Goal: Information Seeking & Learning: Check status

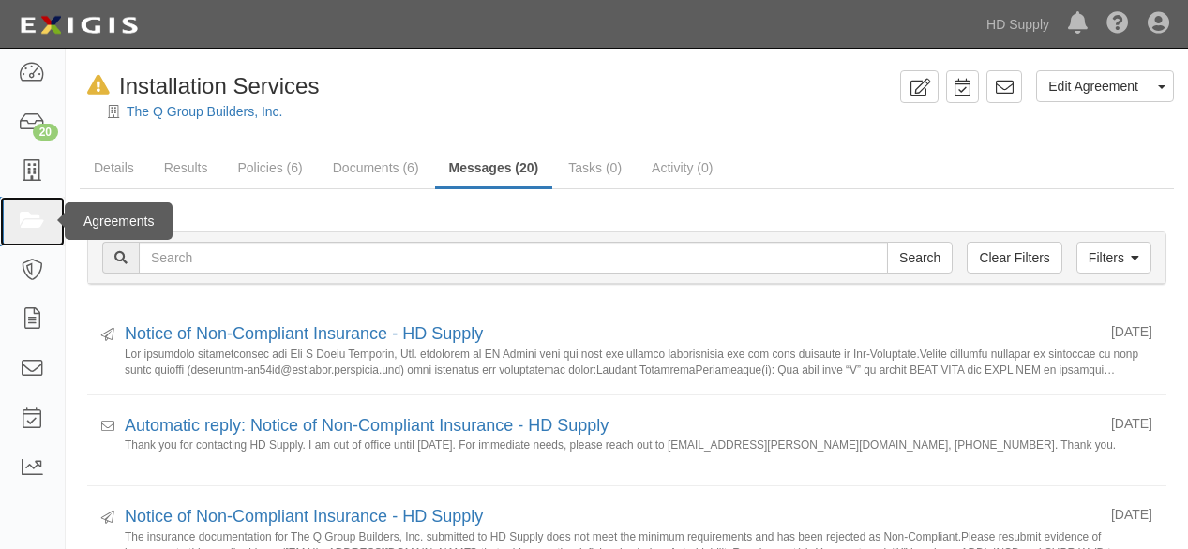
click at [31, 222] on icon at bounding box center [32, 222] width 26 height 22
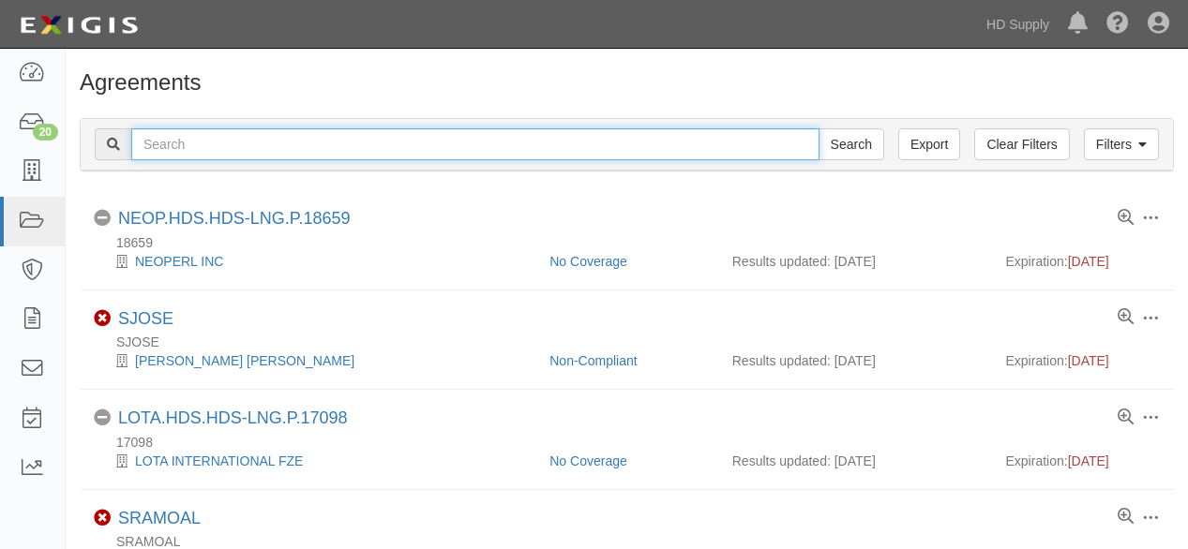
click at [215, 157] on input "text" at bounding box center [475, 144] width 688 height 32
type input "simply water"
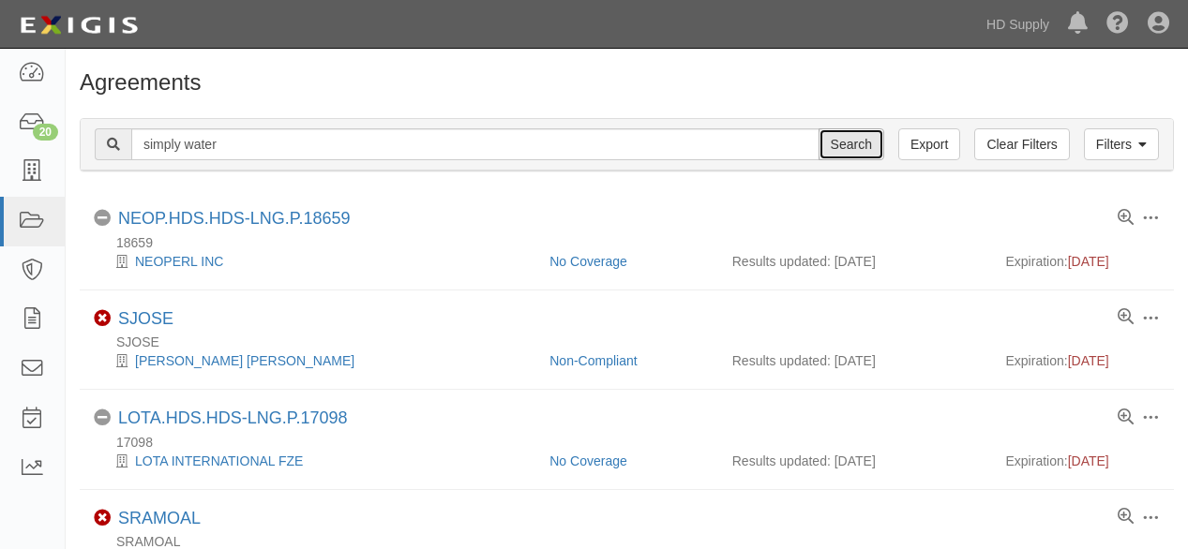
click at [861, 147] on input "Search" at bounding box center [852, 144] width 66 height 32
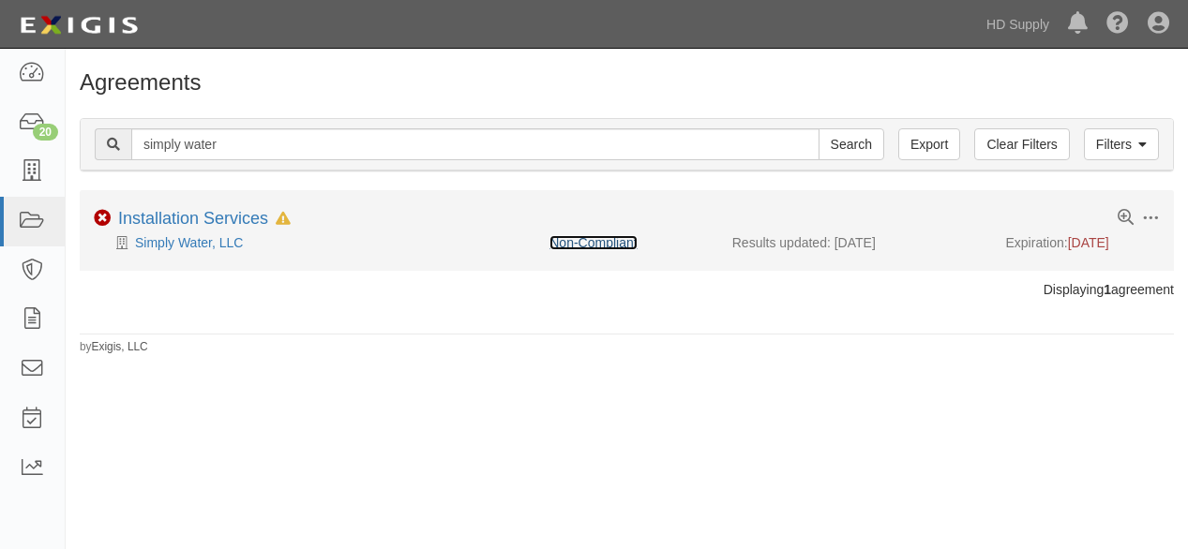
click at [593, 241] on link "Non-Compliant" at bounding box center [592, 242] width 87 height 15
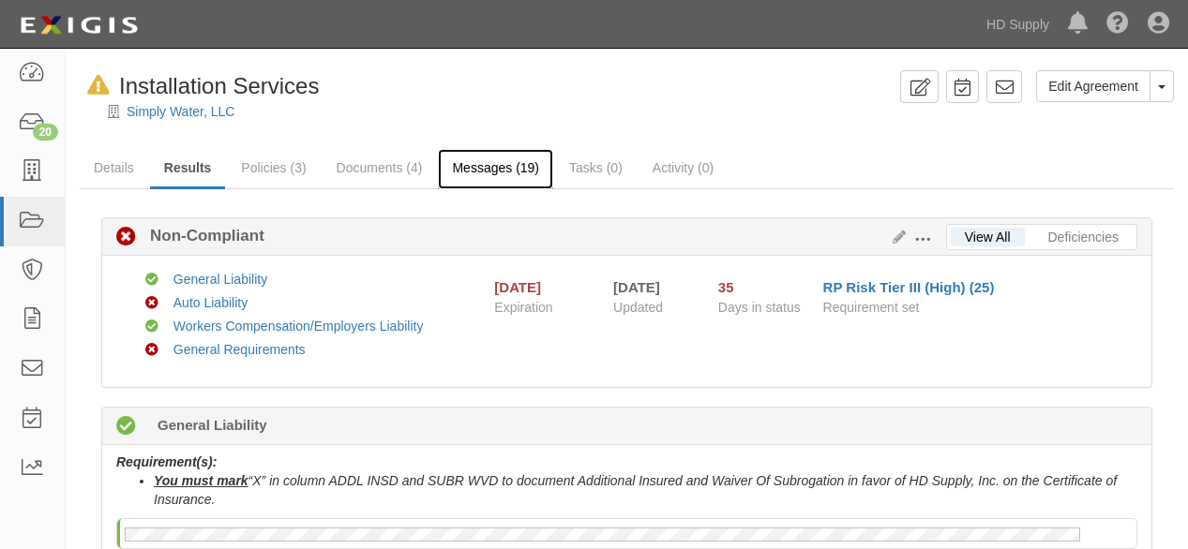
click at [485, 170] on link "Messages (19)" at bounding box center [495, 169] width 115 height 40
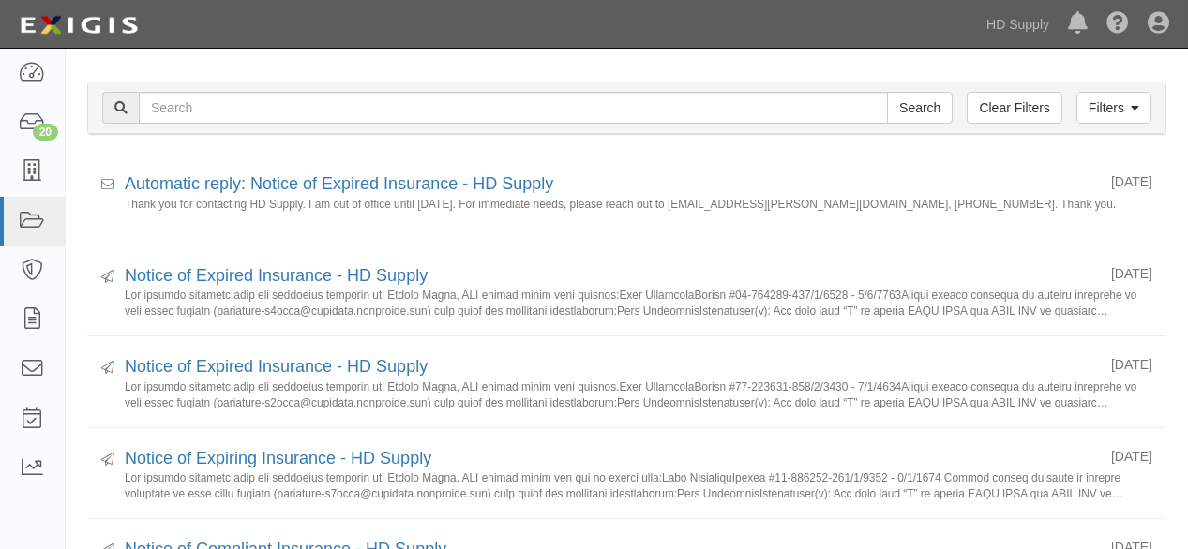
scroll to position [208, 0]
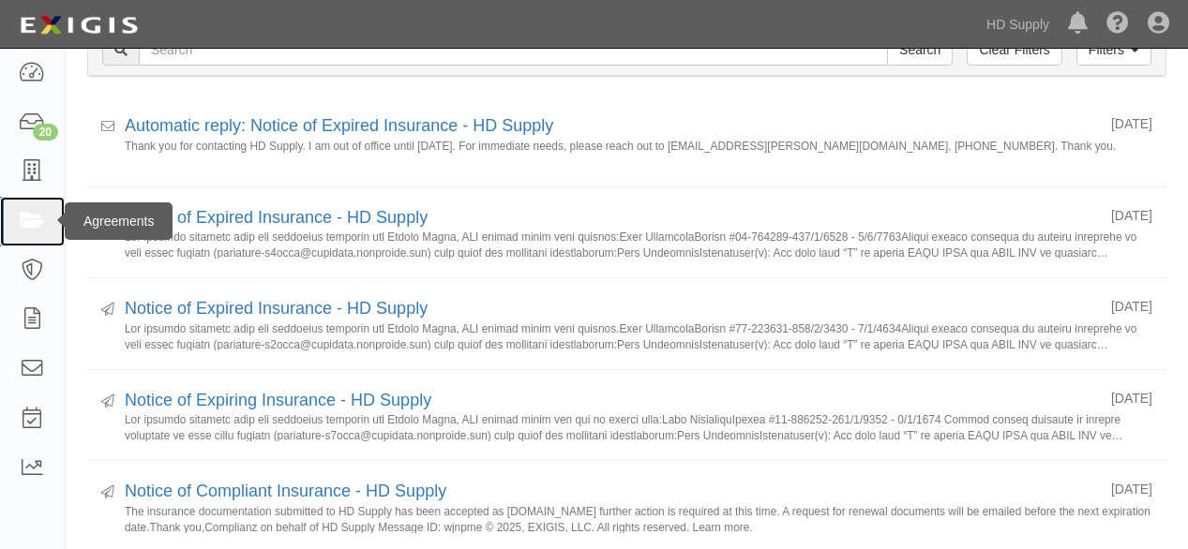
click at [23, 218] on icon at bounding box center [32, 222] width 26 height 22
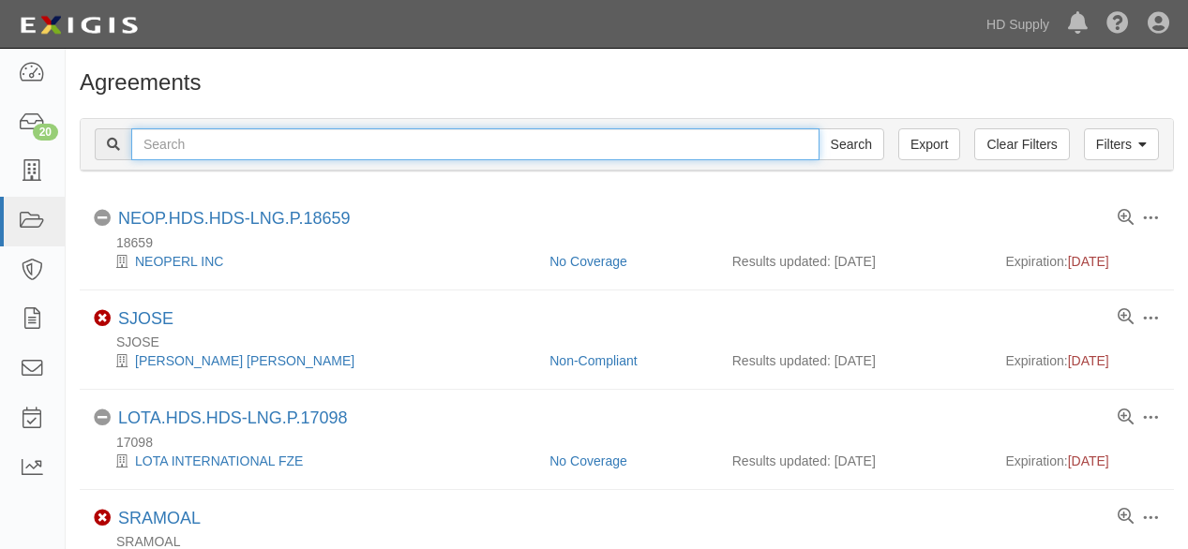
drag, startPoint x: 0, startPoint y: 0, endPoint x: 273, endPoint y: 141, distance: 307.0
click at [271, 141] on input "text" at bounding box center [475, 144] width 688 height 32
type input "FDG Multi"
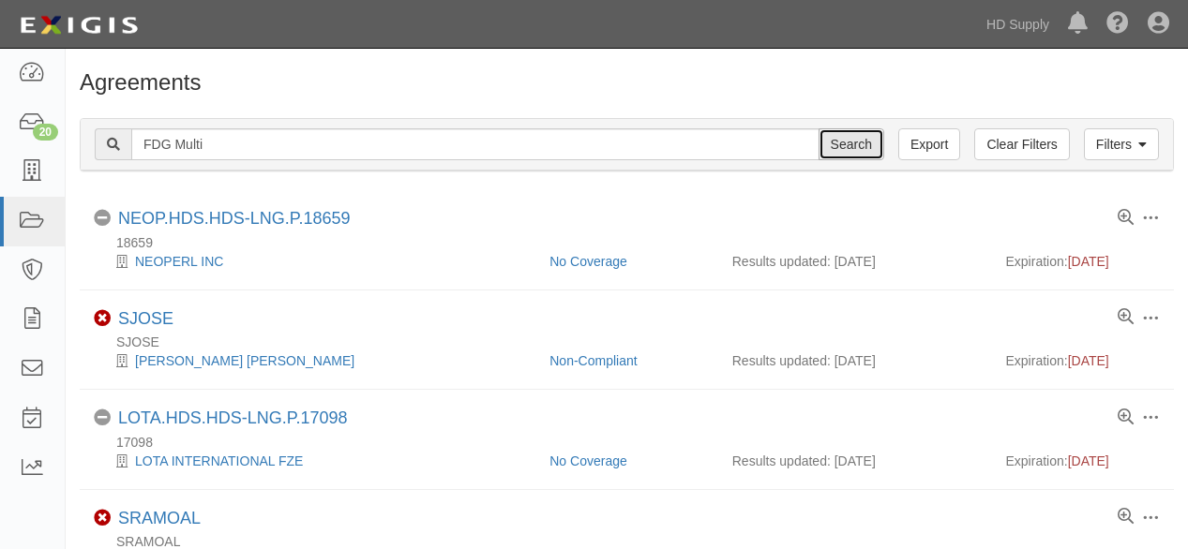
click at [849, 150] on input "Search" at bounding box center [852, 144] width 66 height 32
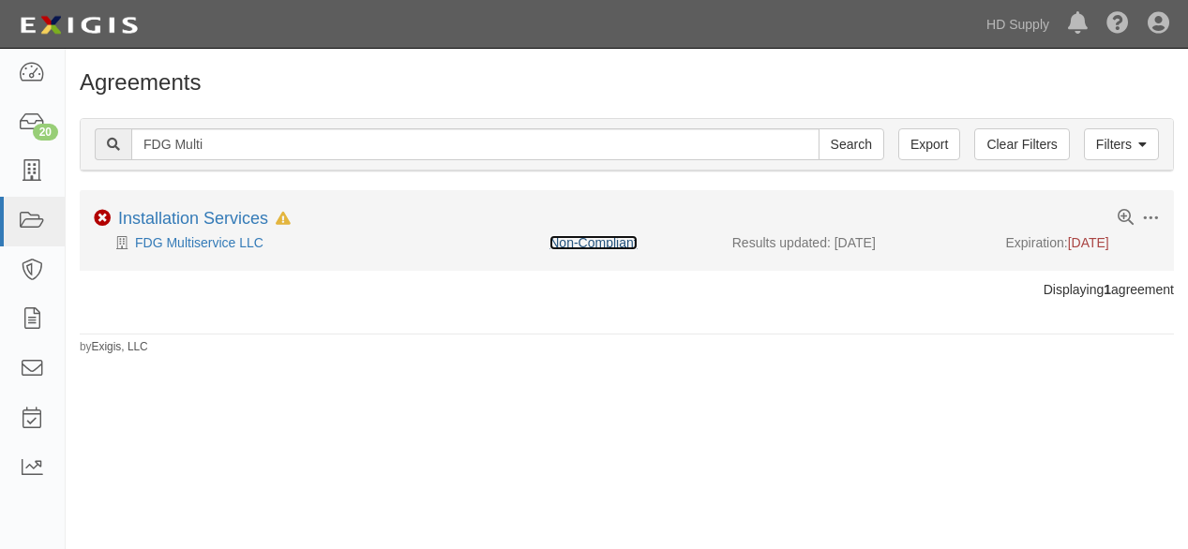
click at [594, 238] on link "Non-Compliant" at bounding box center [592, 242] width 87 height 15
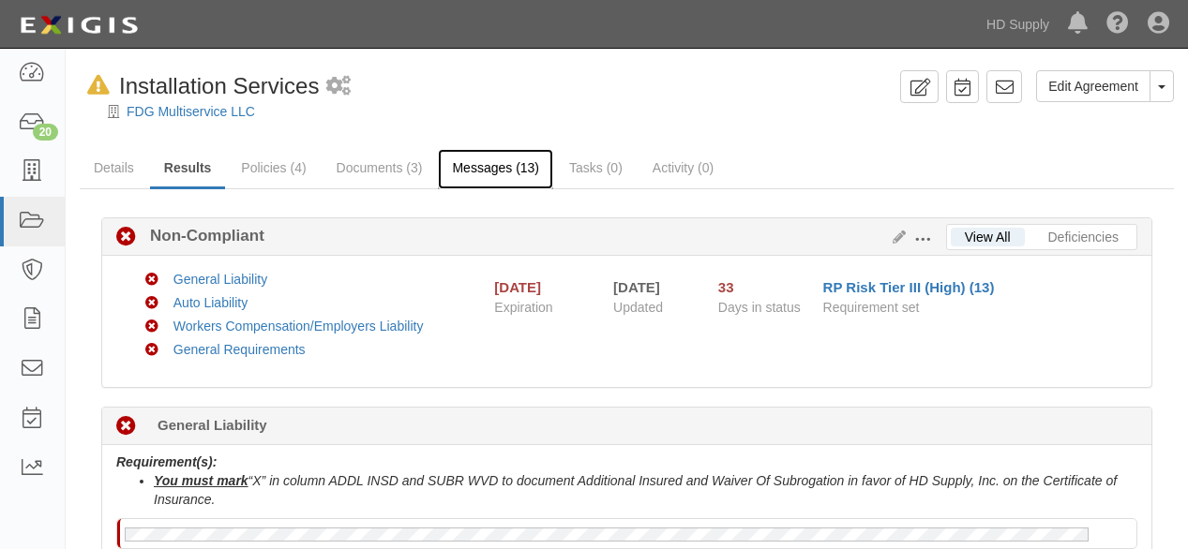
click at [486, 169] on link "Messages (13)" at bounding box center [495, 169] width 115 height 40
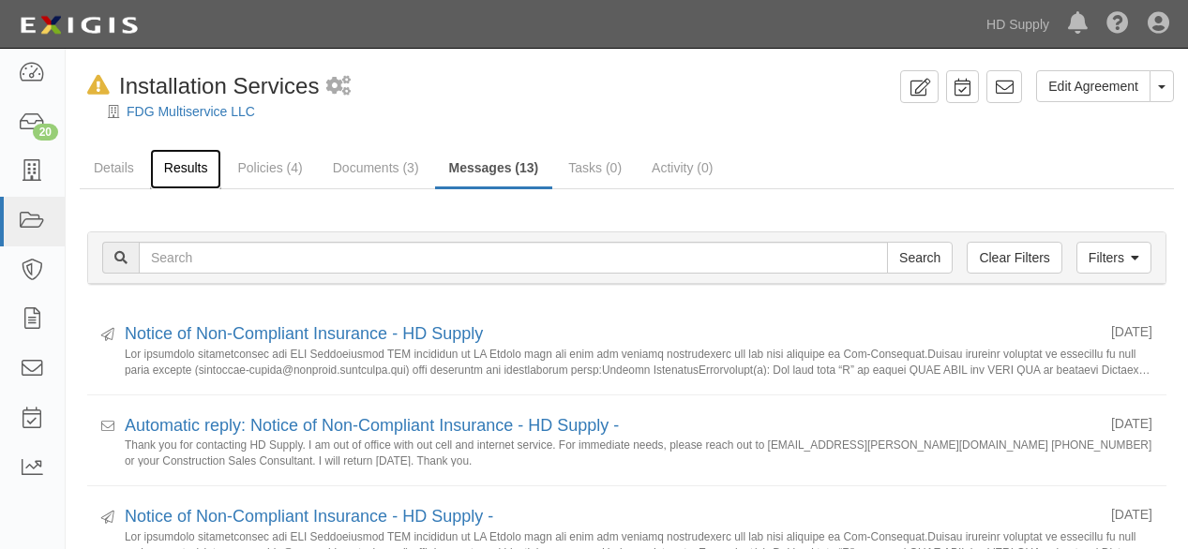
click at [171, 159] on link "Results" at bounding box center [186, 169] width 72 height 40
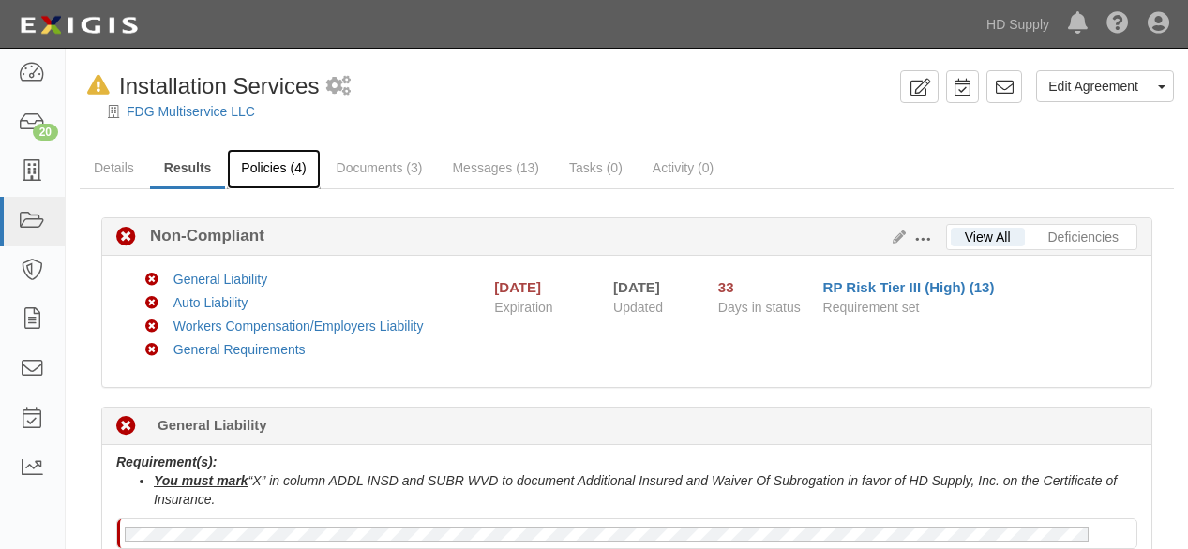
click at [264, 168] on link "Policies (4)" at bounding box center [273, 169] width 93 height 40
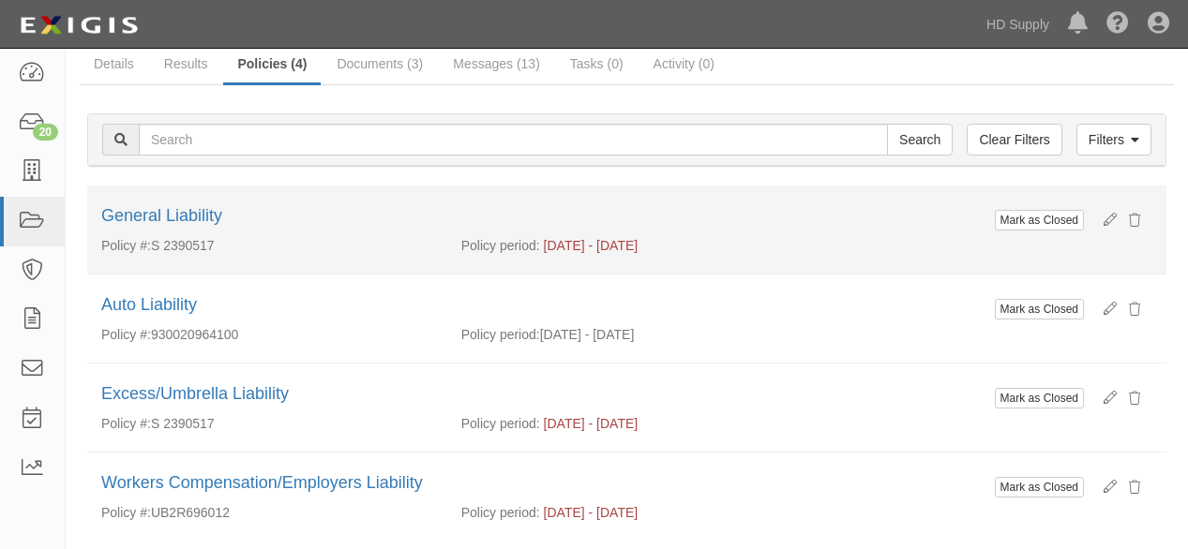
scroll to position [188, 0]
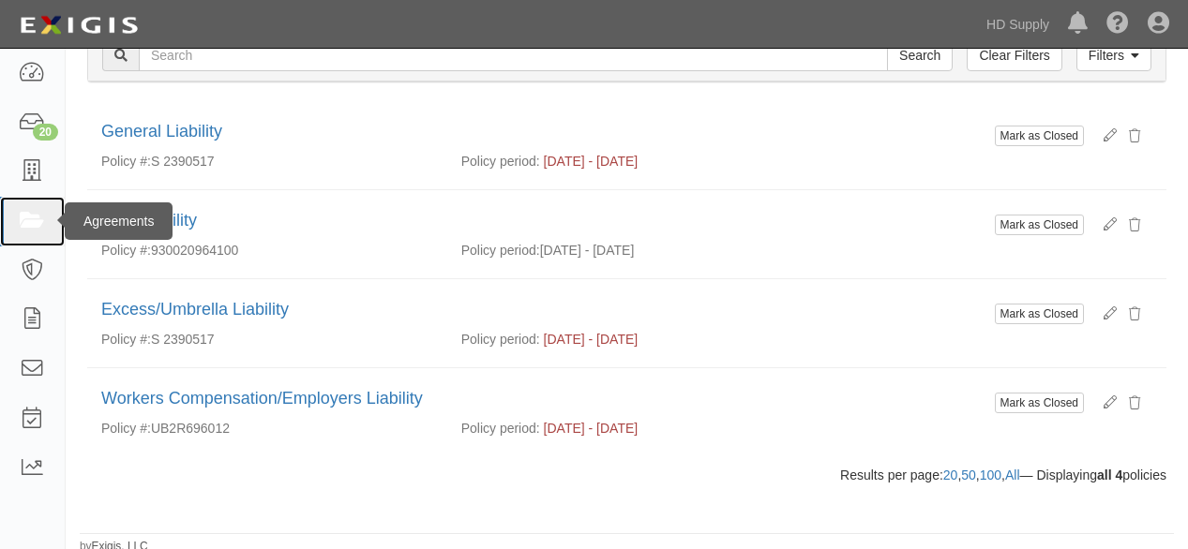
click at [40, 226] on icon at bounding box center [32, 222] width 26 height 22
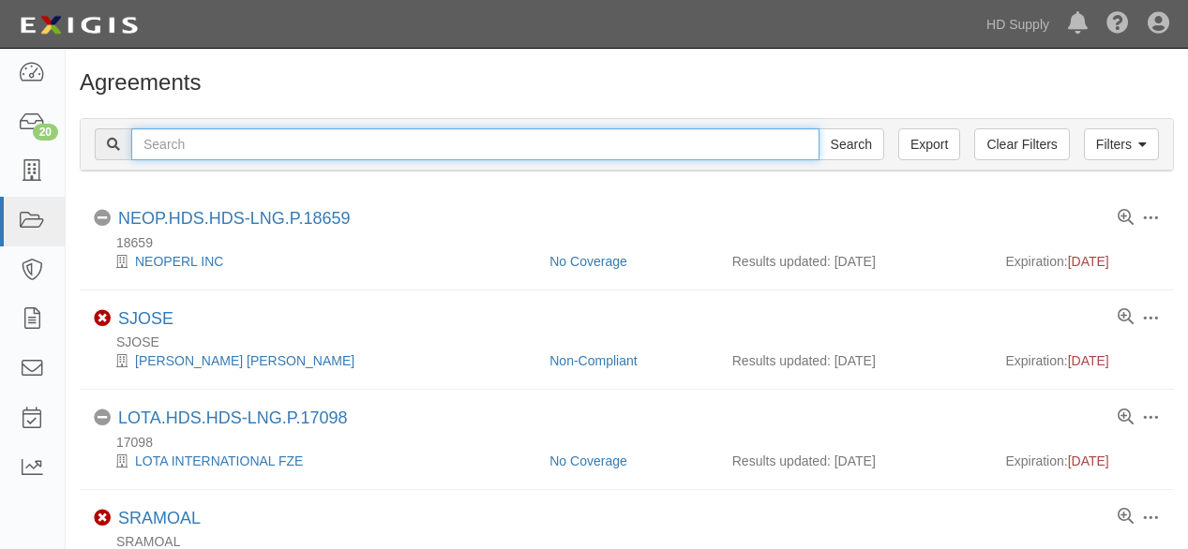
click at [271, 129] on input "text" at bounding box center [475, 144] width 688 height 32
type input "[PERSON_NAME]"
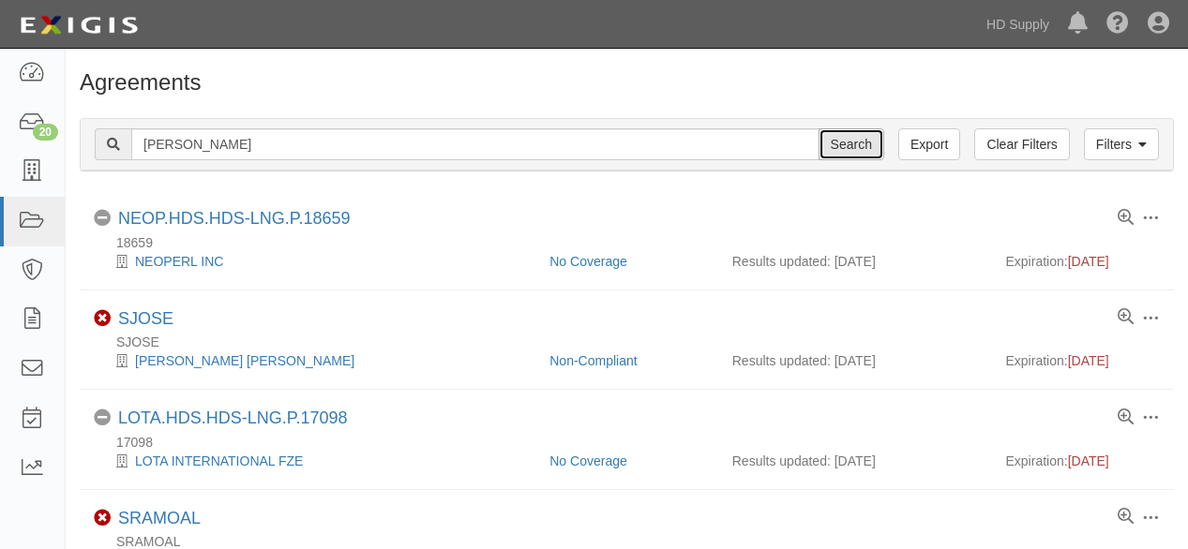
click at [848, 147] on input "Search" at bounding box center [852, 144] width 66 height 32
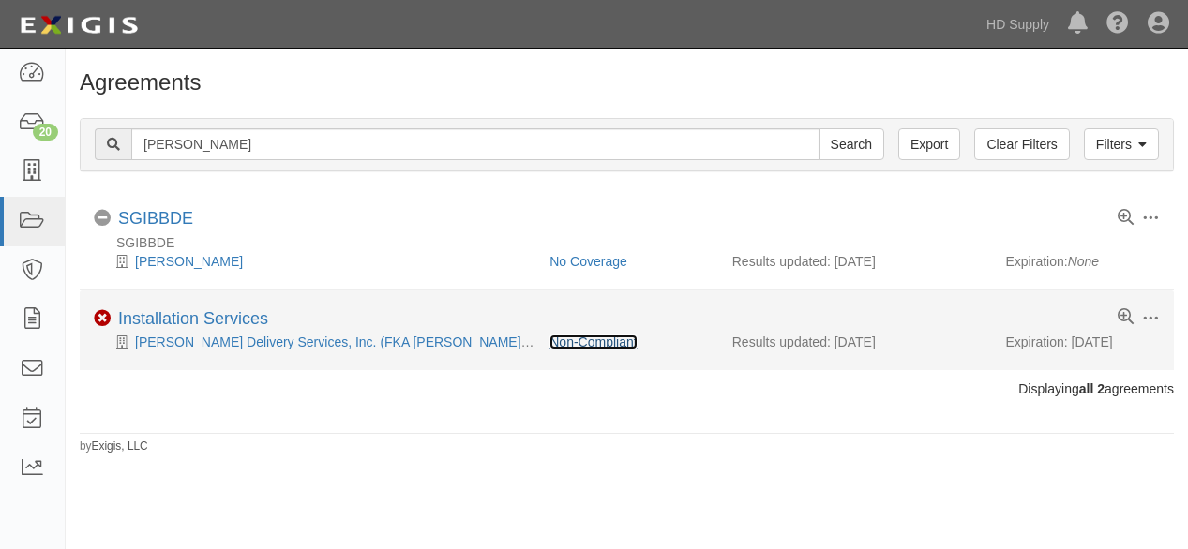
click at [609, 341] on link "Non-Compliant" at bounding box center [592, 342] width 87 height 15
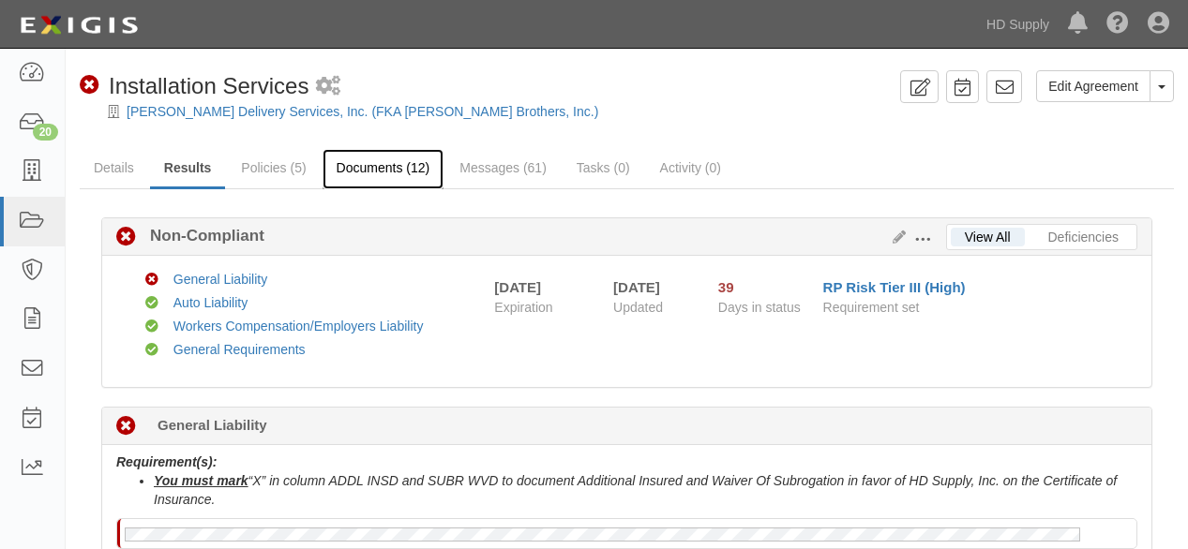
click at [398, 171] on link "Documents (12)" at bounding box center [384, 169] width 122 height 40
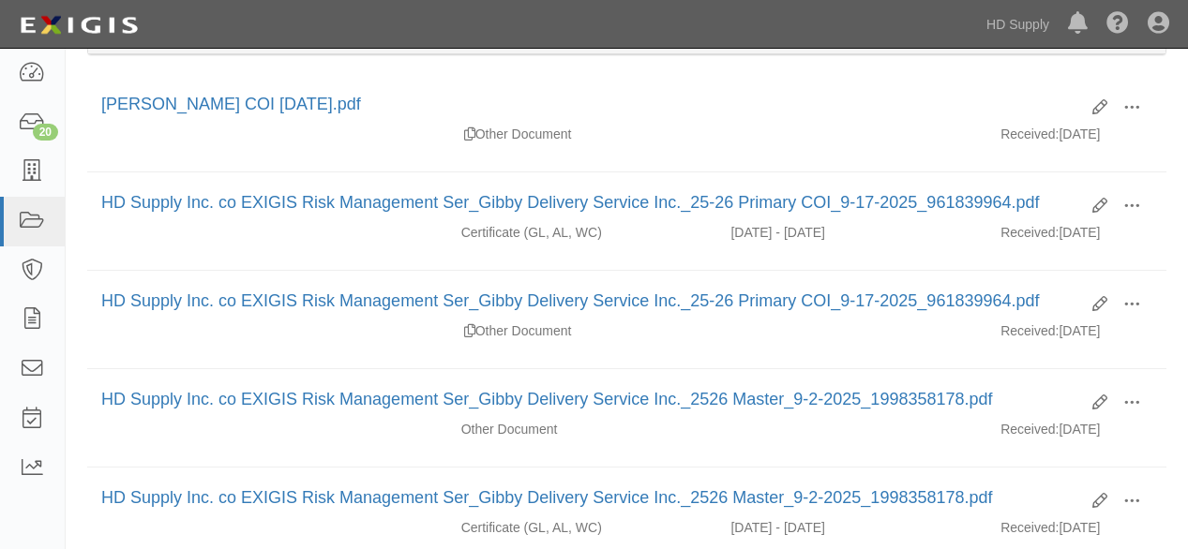
scroll to position [104, 0]
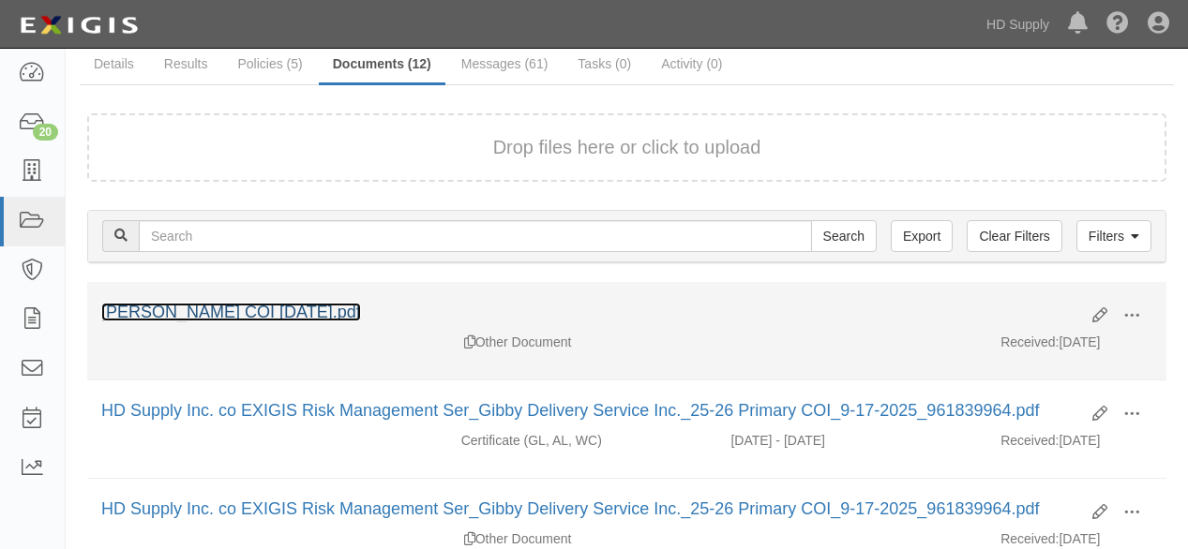
click at [217, 309] on link "Gibby COI 09.17.2025.pdf" at bounding box center [231, 312] width 260 height 19
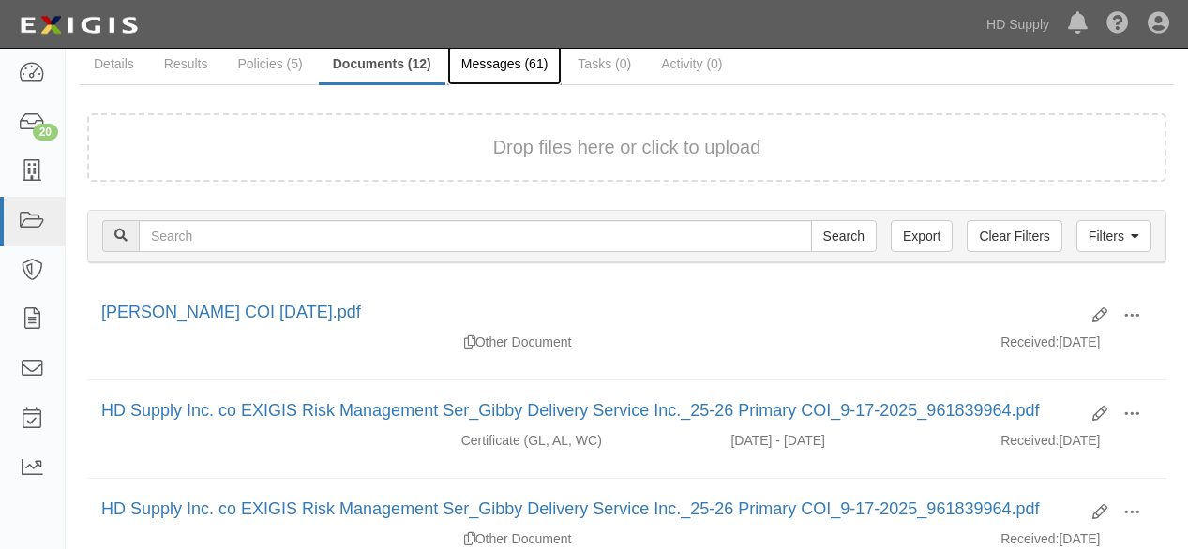
click at [480, 66] on link "Messages (61)" at bounding box center [504, 65] width 115 height 40
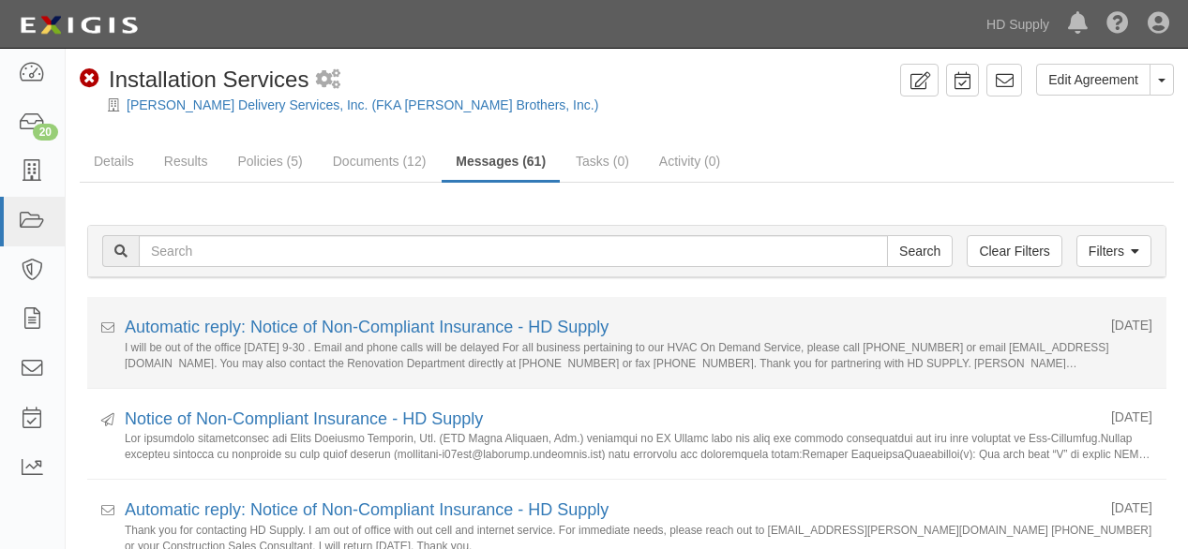
scroll to position [104, 0]
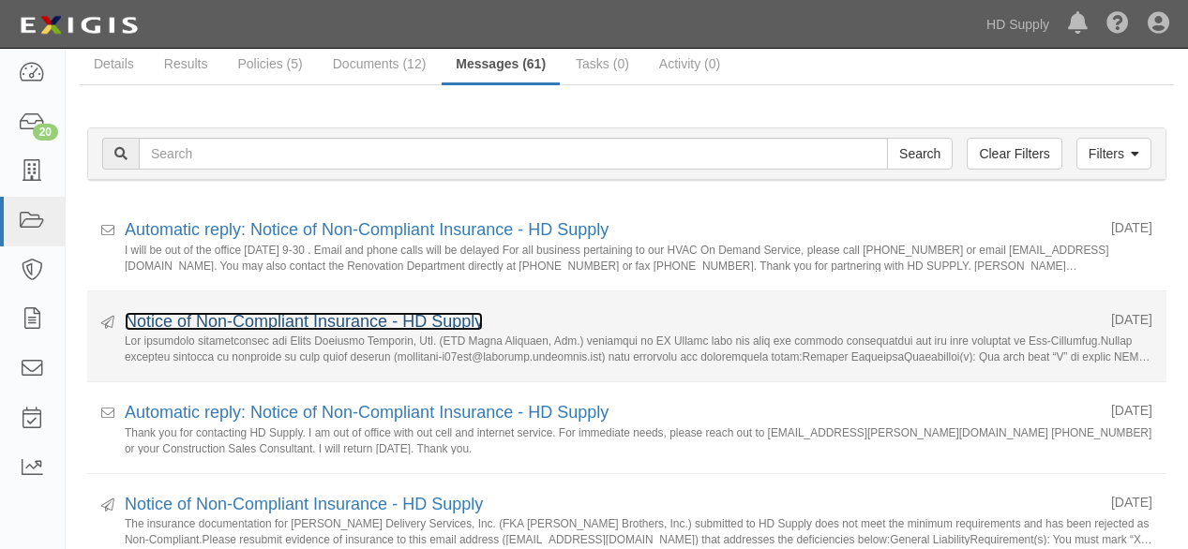
click at [269, 315] on link "Notice of Non-Compliant Insurance - HD Supply" at bounding box center [304, 321] width 358 height 19
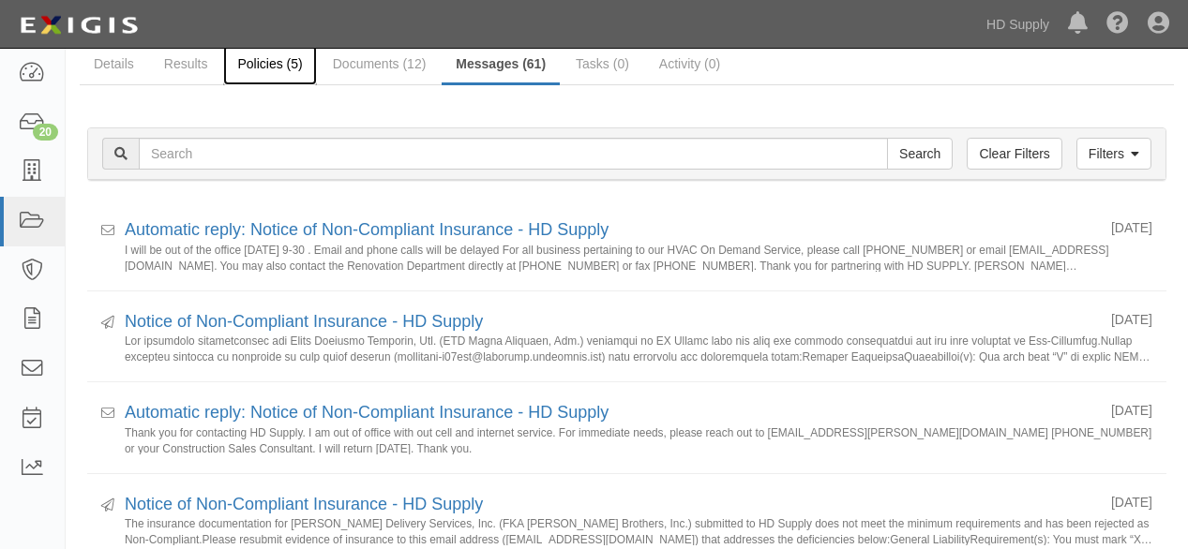
click at [278, 58] on link "Policies (5)" at bounding box center [269, 65] width 93 height 40
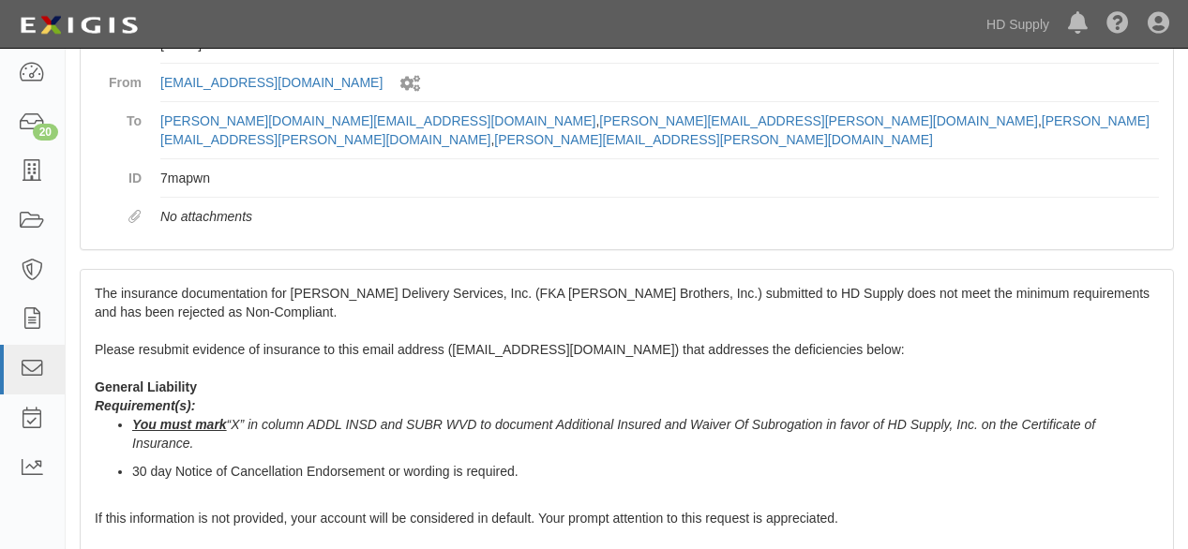
scroll to position [312, 0]
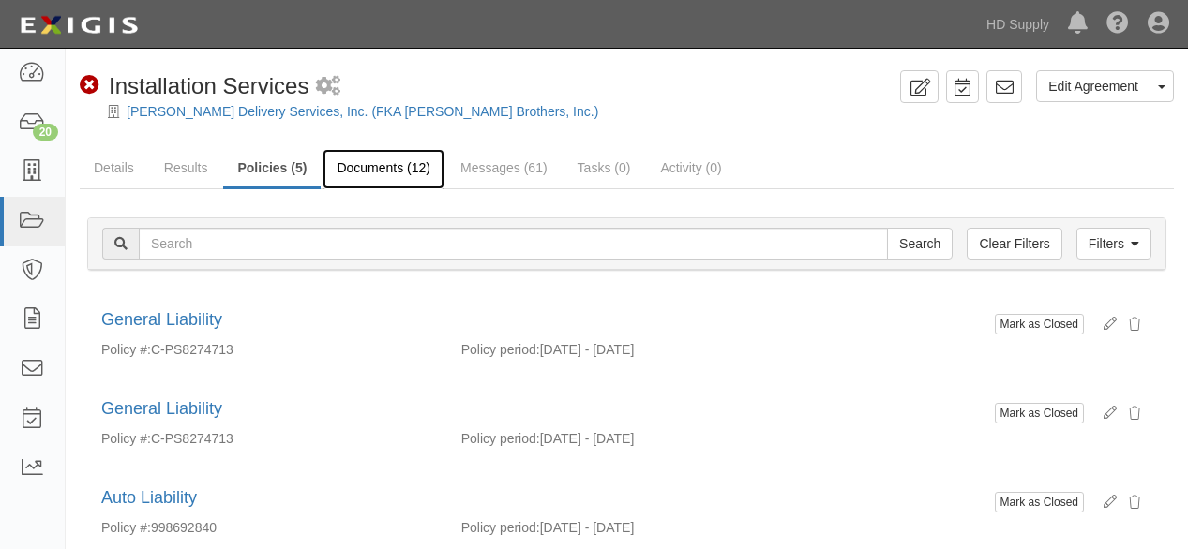
click at [365, 171] on link "Documents (12)" at bounding box center [384, 169] width 122 height 40
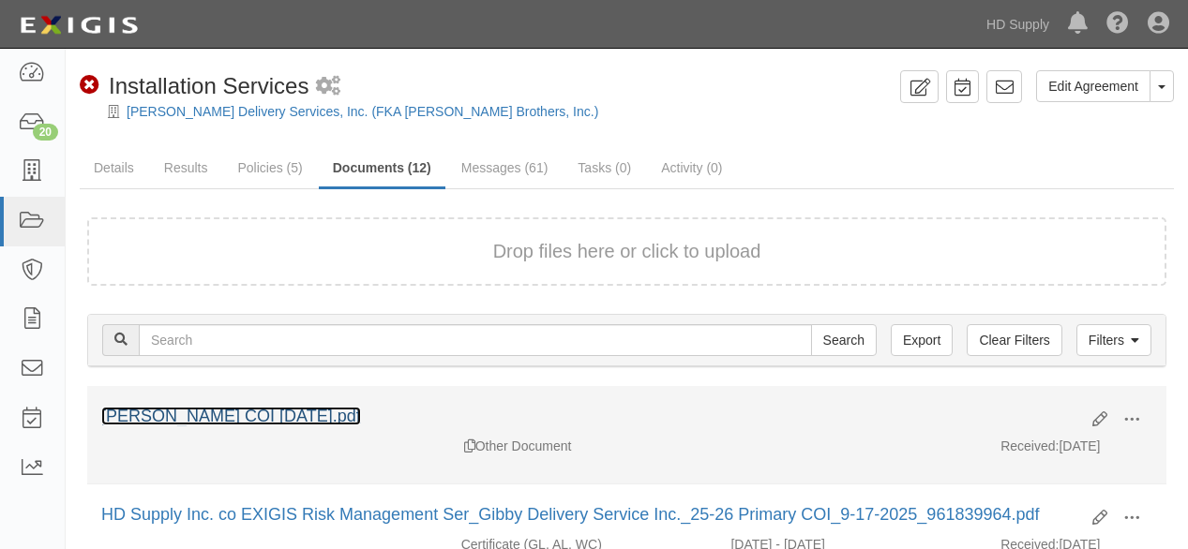
click at [233, 414] on link "Gibby COI 09.17.2025.pdf" at bounding box center [231, 416] width 260 height 19
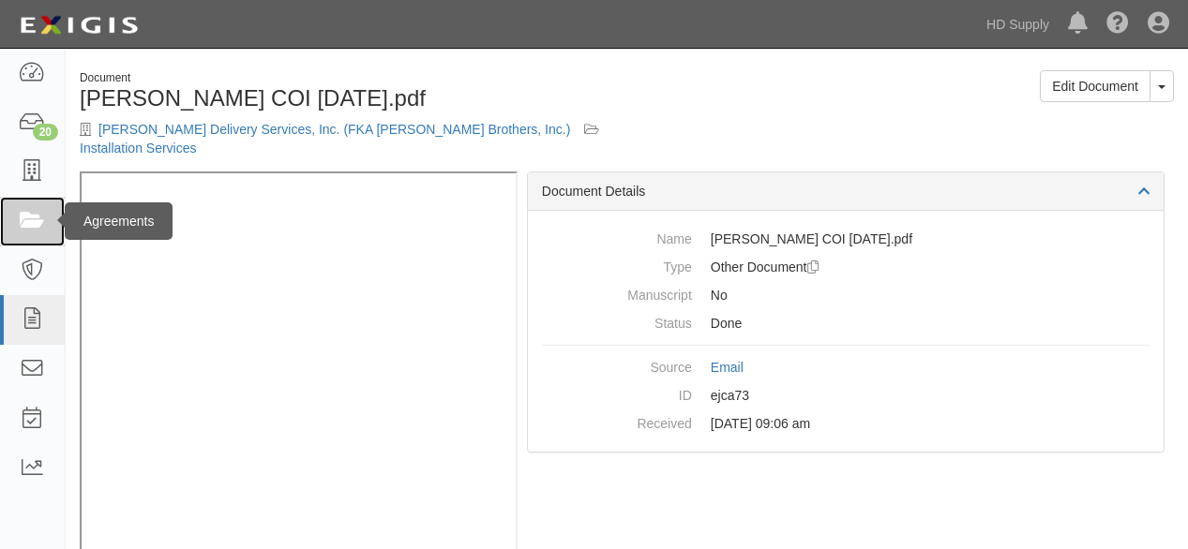
click at [32, 222] on icon at bounding box center [32, 222] width 26 height 22
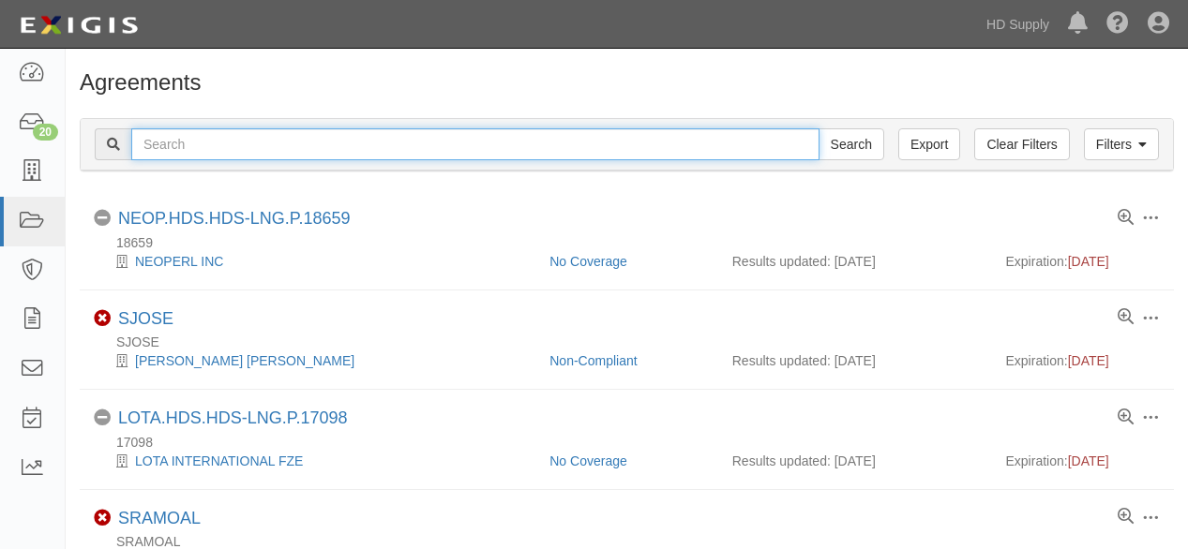
drag, startPoint x: 0, startPoint y: 0, endPoint x: 298, endPoint y: 159, distance: 338.1
click at [298, 158] on input "text" at bounding box center [475, 144] width 688 height 32
type input "northeast"
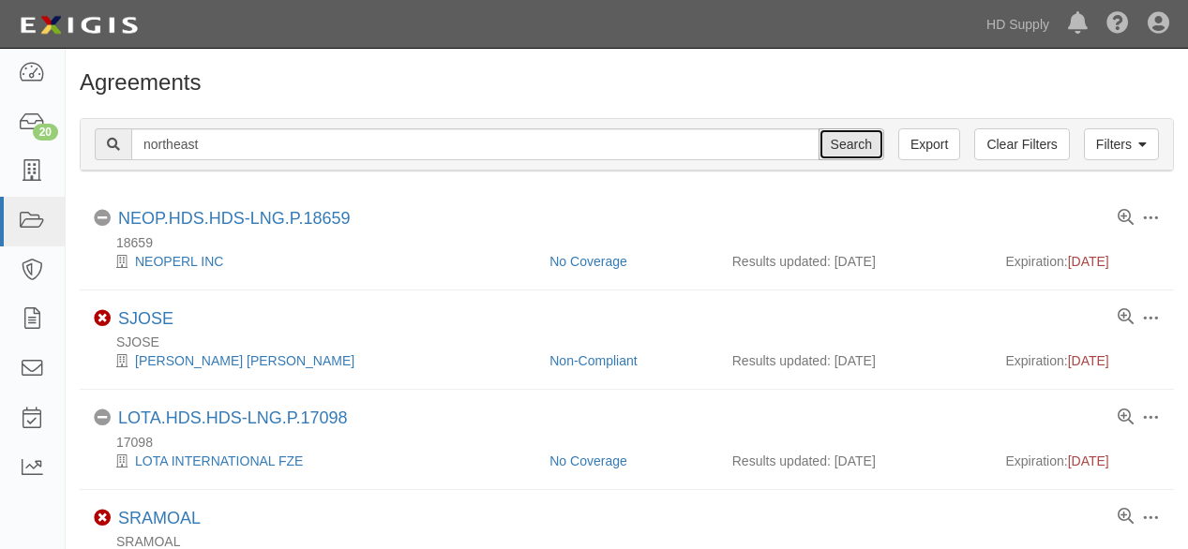
click at [857, 144] on input "Search" at bounding box center [852, 144] width 66 height 32
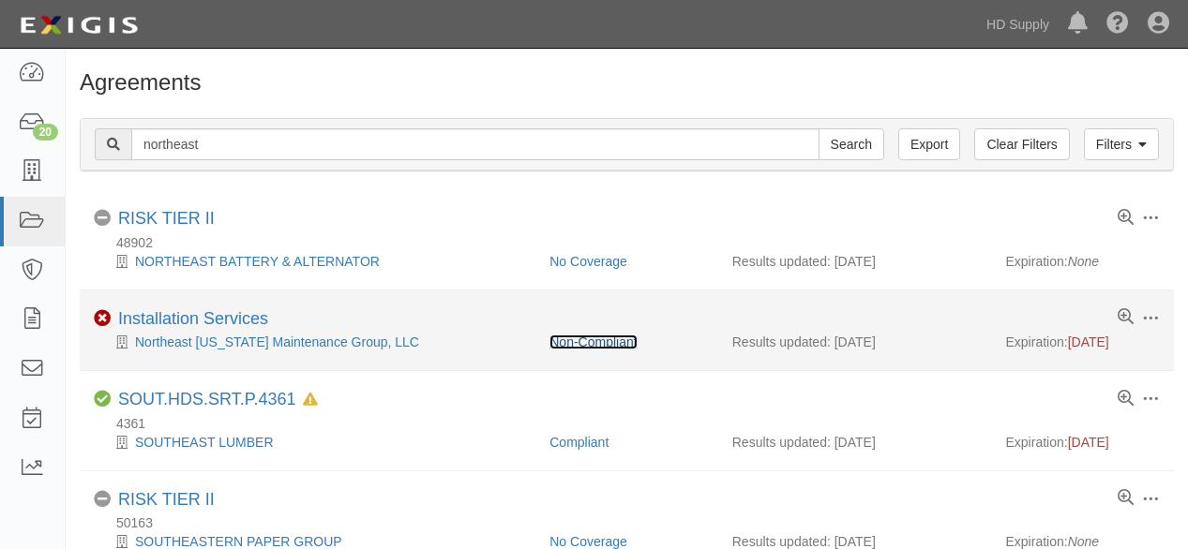
click at [597, 341] on link "Non-Compliant" at bounding box center [592, 342] width 87 height 15
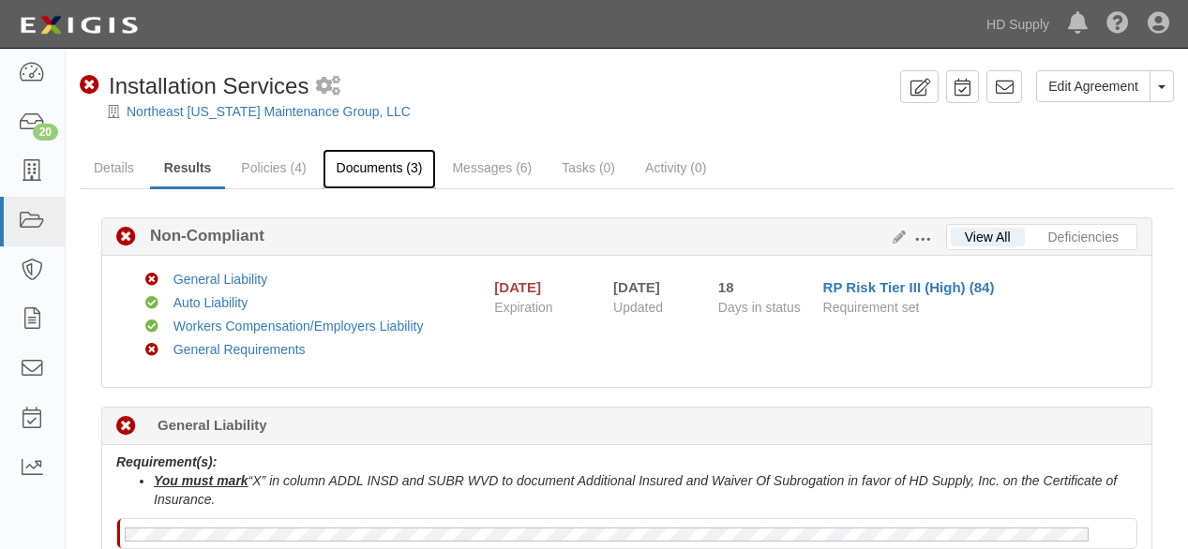
click at [366, 171] on link "Documents (3)" at bounding box center [380, 169] width 114 height 40
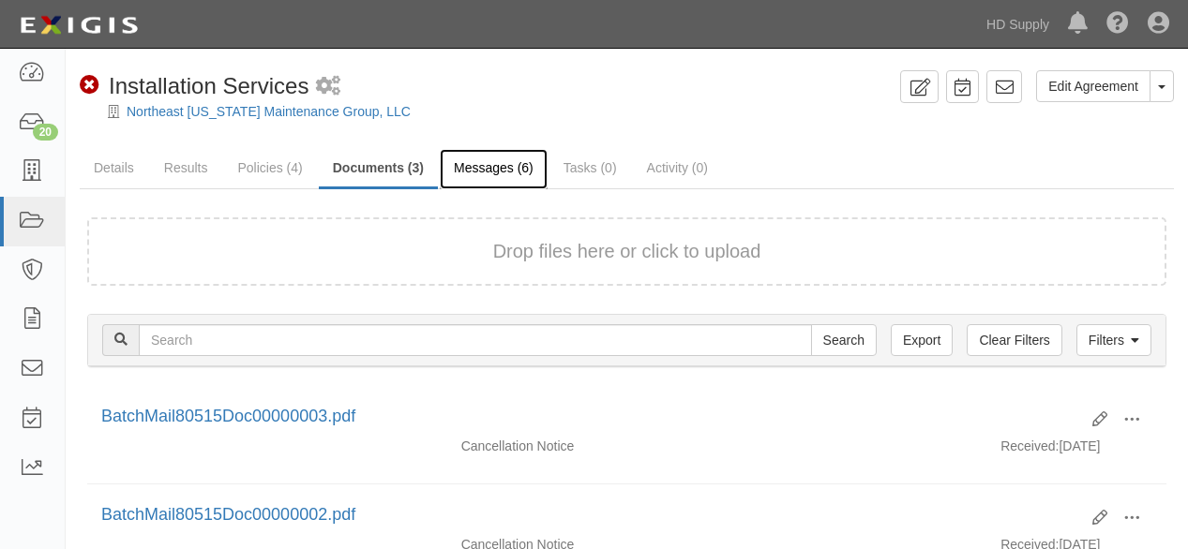
click at [515, 168] on link "Messages (6)" at bounding box center [494, 169] width 108 height 40
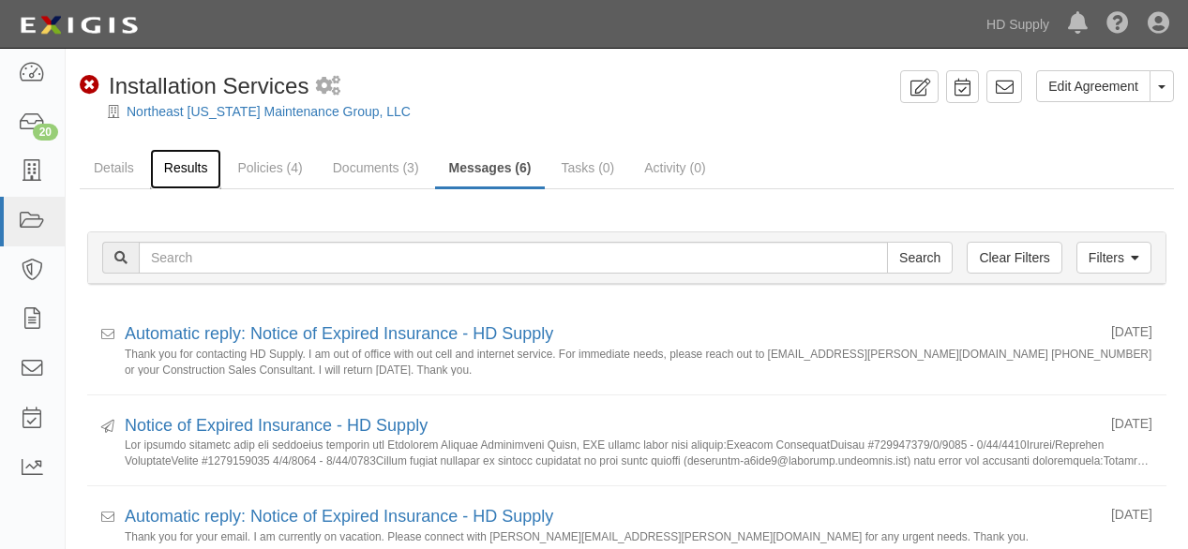
click at [180, 167] on link "Results" at bounding box center [186, 169] width 72 height 40
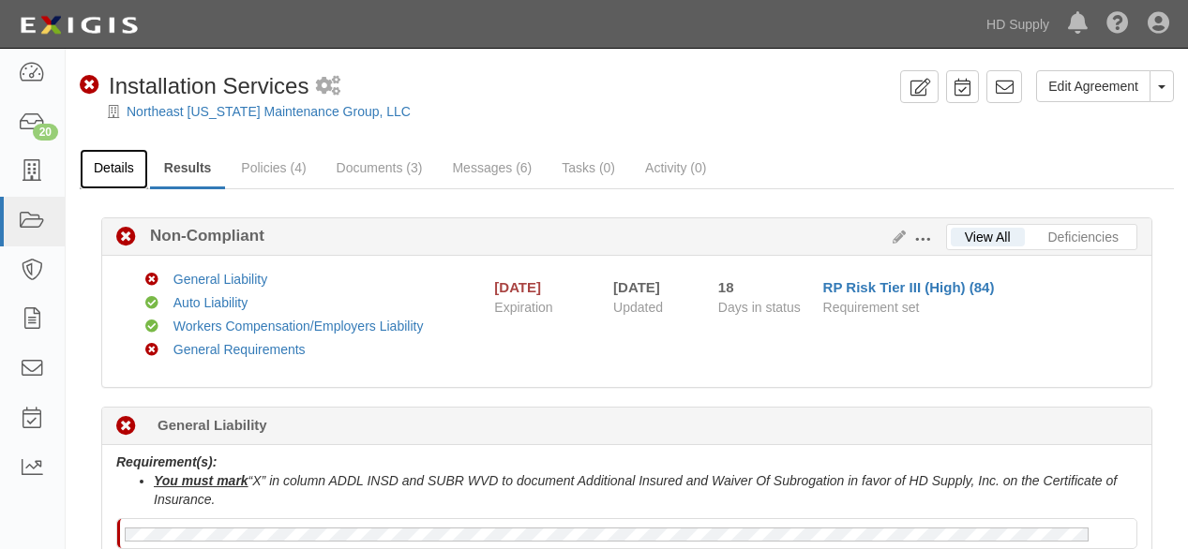
click at [107, 165] on link "Details" at bounding box center [114, 169] width 68 height 40
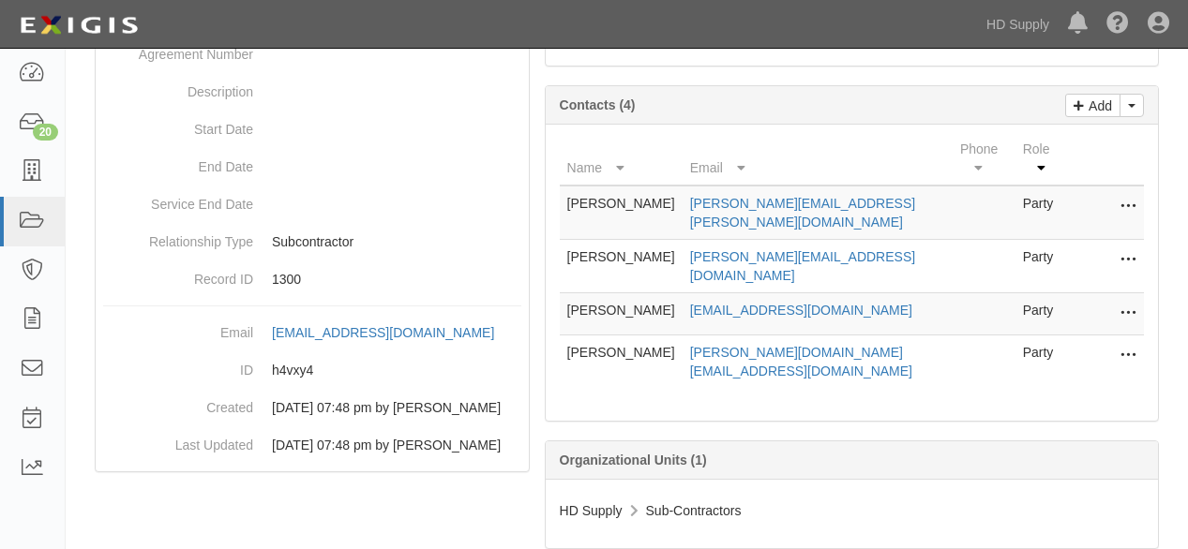
scroll to position [271, 0]
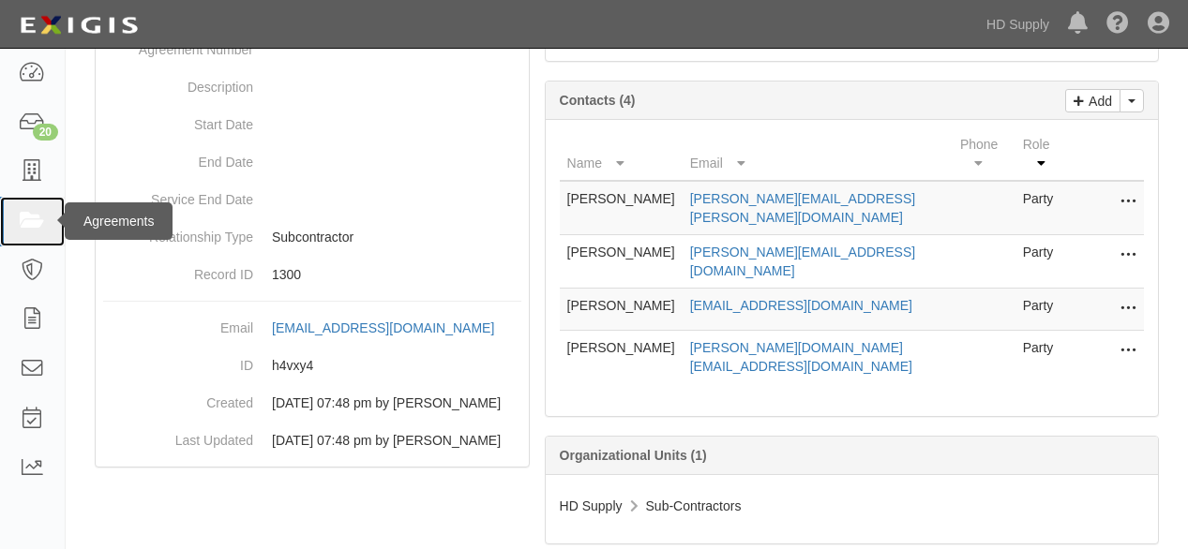
click at [32, 225] on icon at bounding box center [32, 222] width 26 height 22
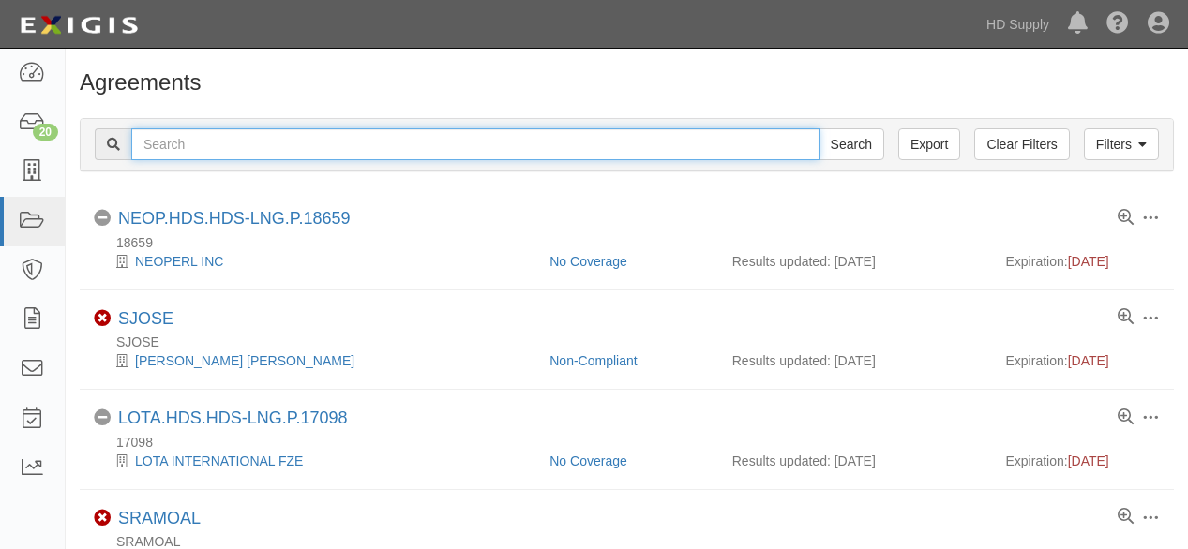
click at [211, 140] on input "text" at bounding box center [475, 144] width 688 height 32
type input "akoni"
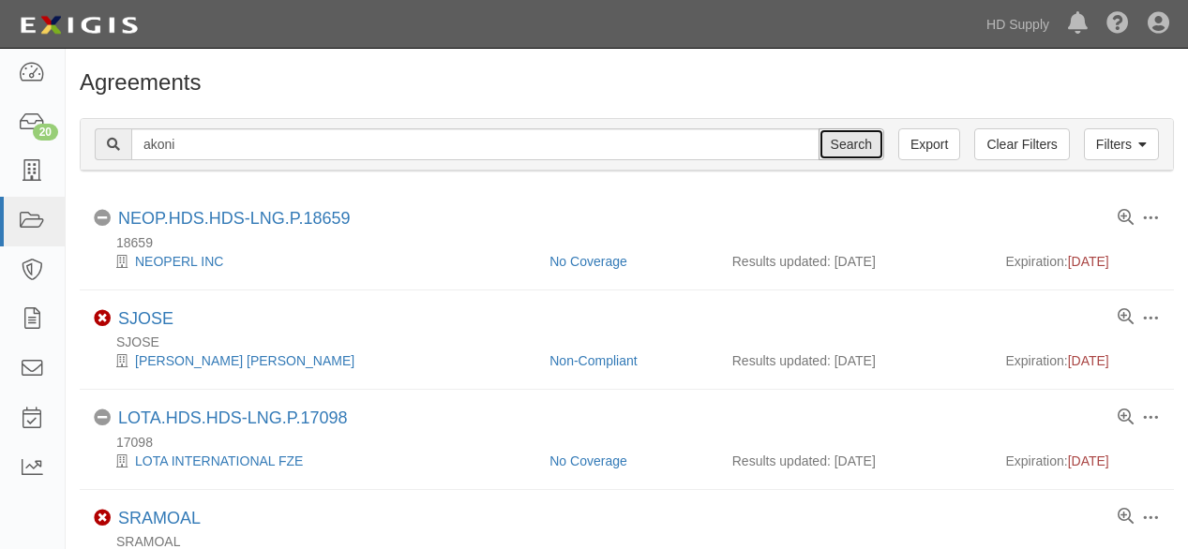
click at [849, 132] on input "Search" at bounding box center [852, 144] width 66 height 32
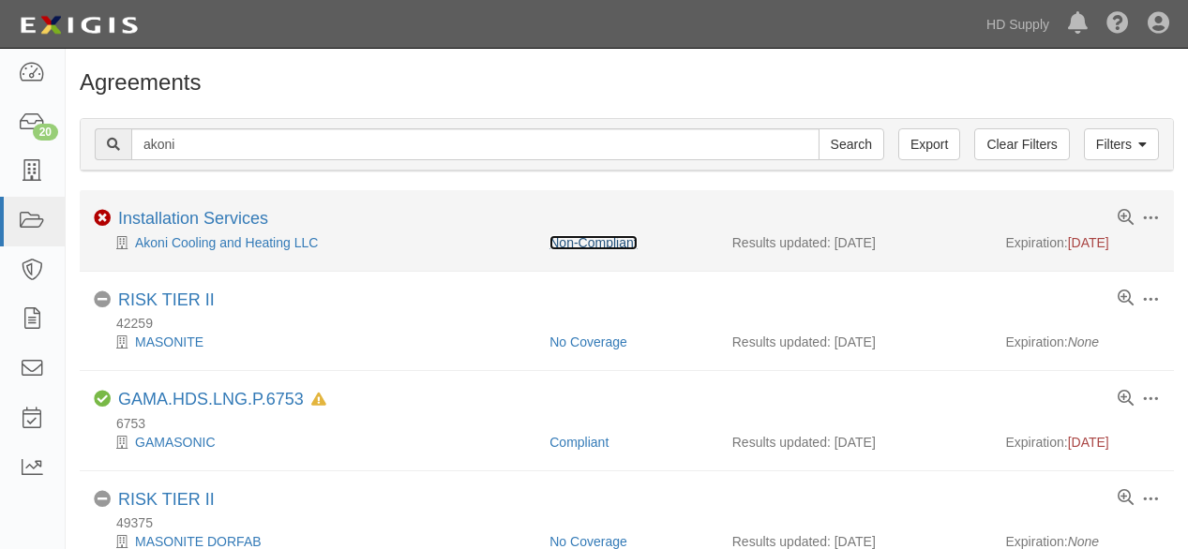
click at [598, 237] on link "Non-Compliant" at bounding box center [592, 242] width 87 height 15
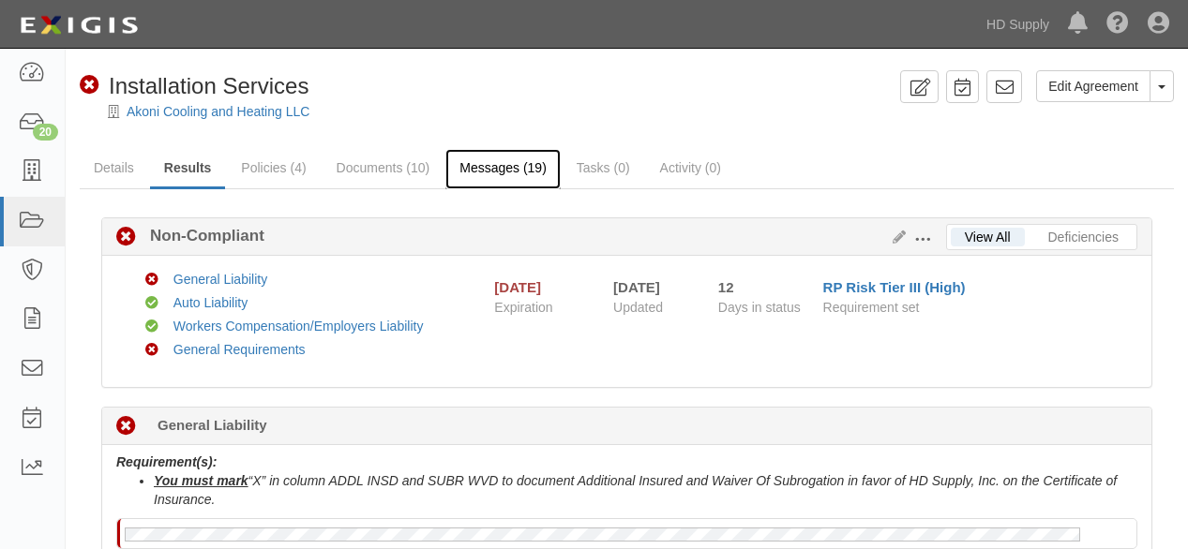
drag, startPoint x: 505, startPoint y: 164, endPoint x: 498, endPoint y: 181, distance: 18.5
click at [505, 163] on link "Messages (19)" at bounding box center [502, 169] width 115 height 40
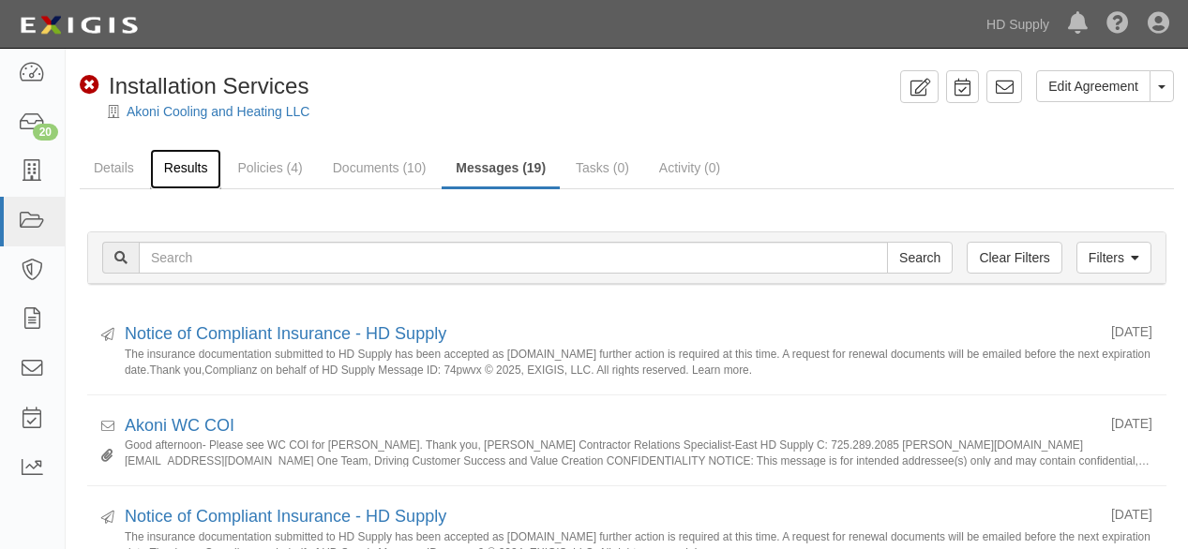
click at [191, 162] on link "Results" at bounding box center [186, 169] width 72 height 40
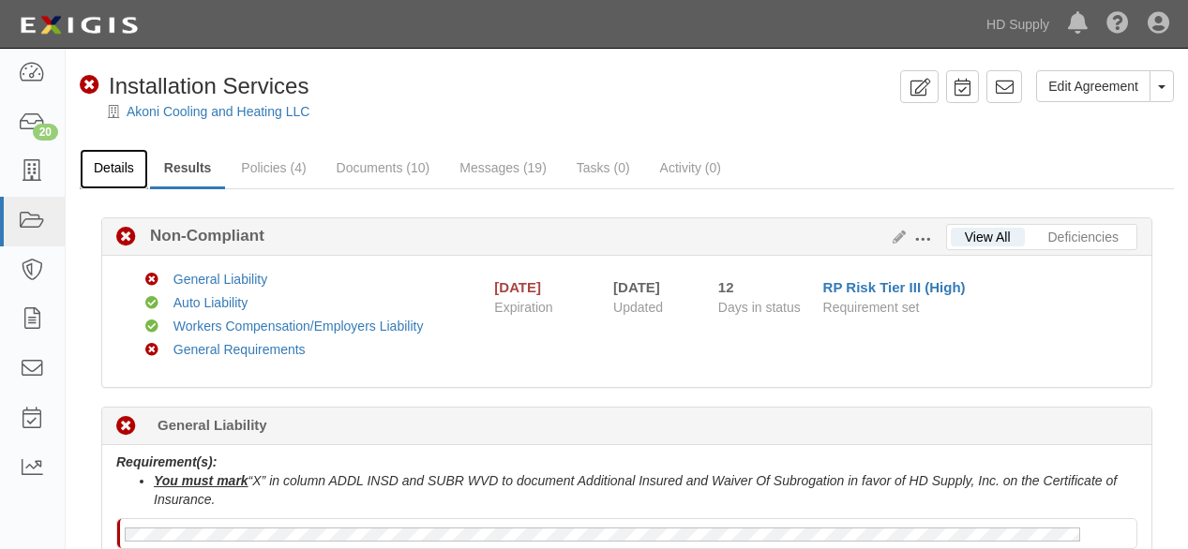
click at [130, 170] on link "Details" at bounding box center [114, 169] width 68 height 40
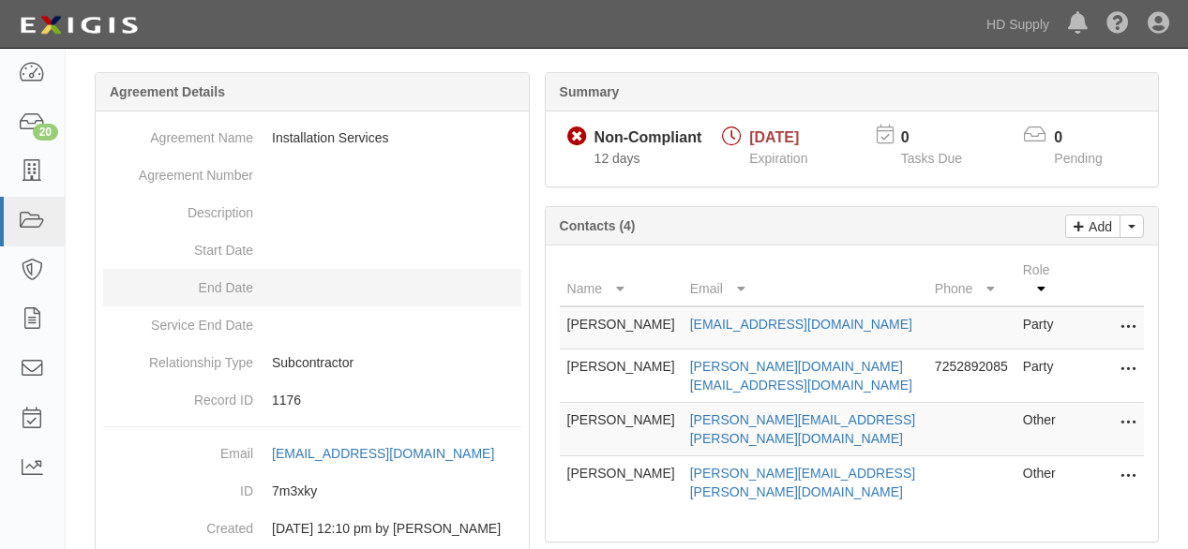
scroll to position [271, 0]
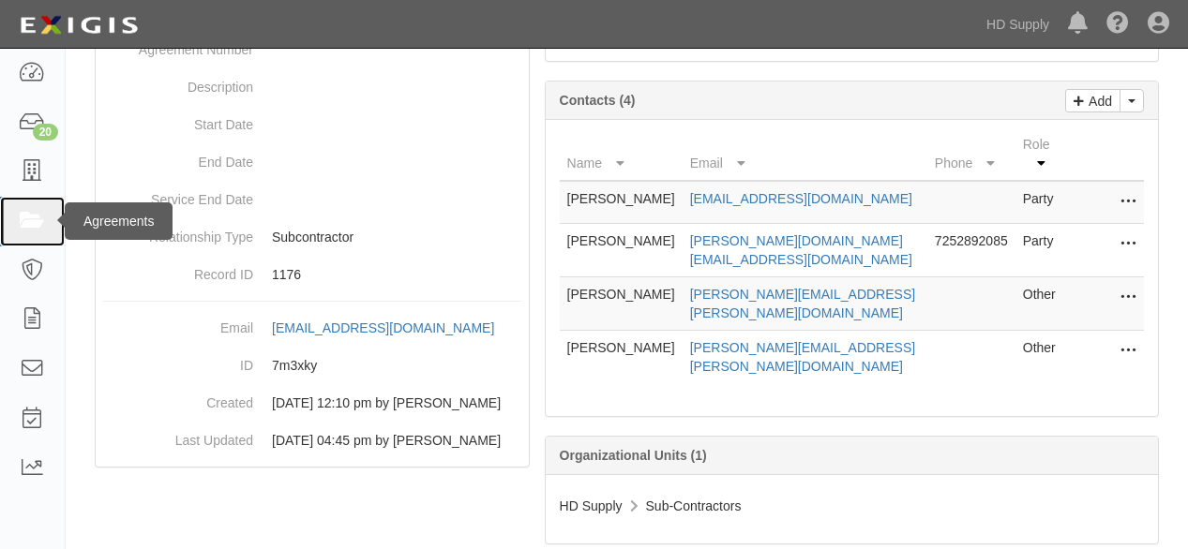
click at [33, 217] on icon at bounding box center [32, 222] width 26 height 22
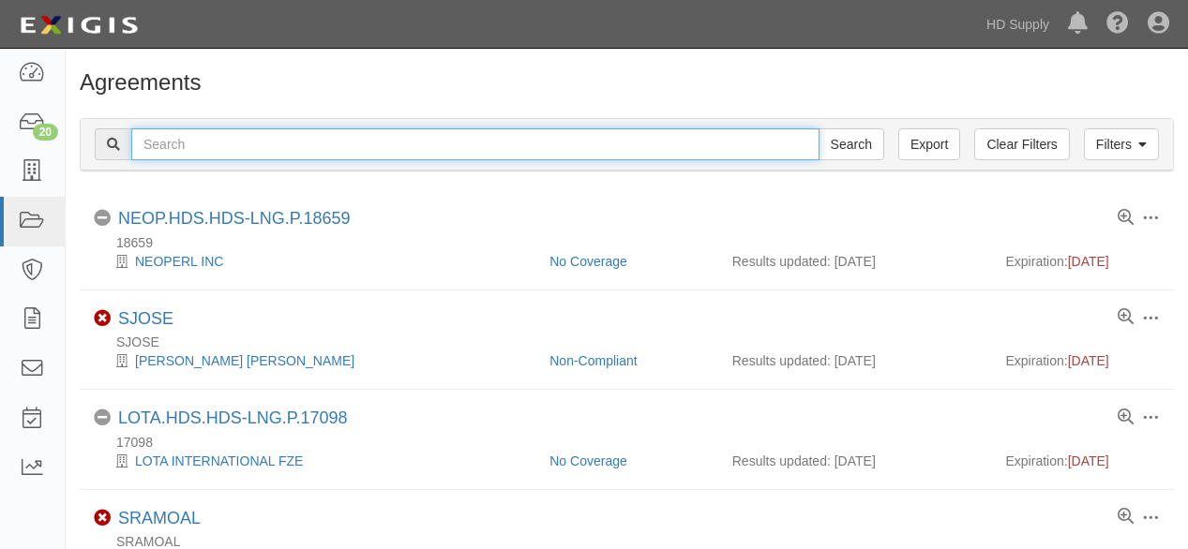
click at [277, 140] on input "text" at bounding box center [475, 144] width 688 height 32
type input "nigella"
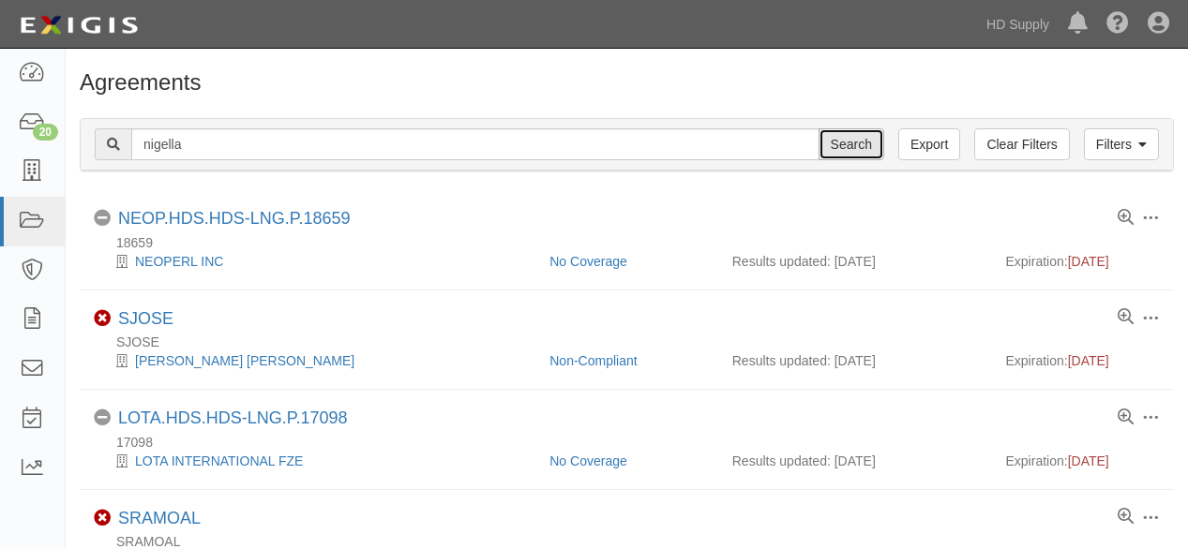
click at [834, 144] on input "Search" at bounding box center [852, 144] width 66 height 32
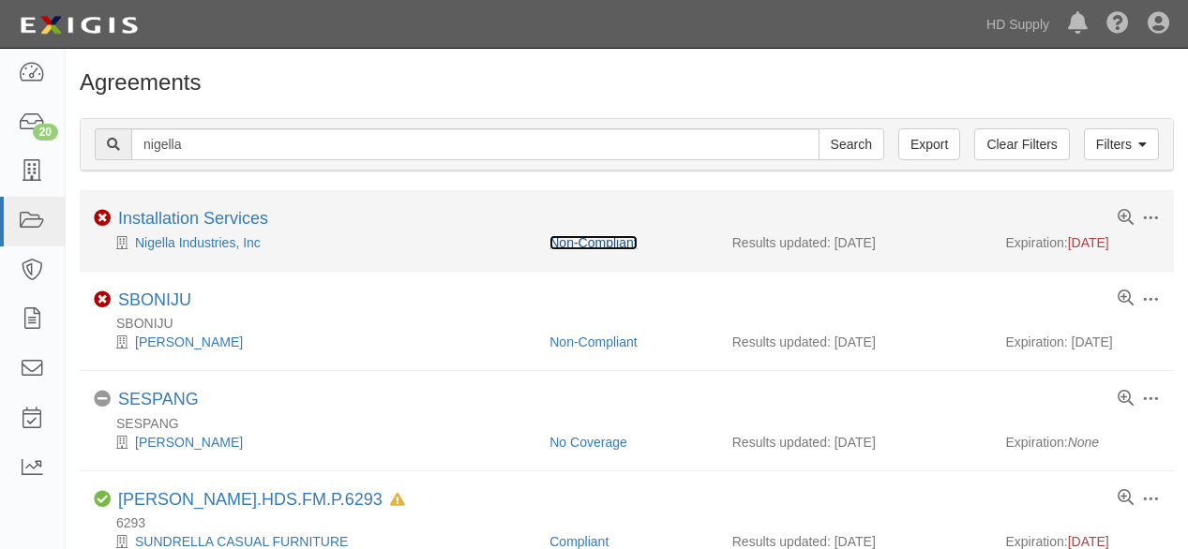
click at [584, 241] on link "Non-Compliant" at bounding box center [592, 242] width 87 height 15
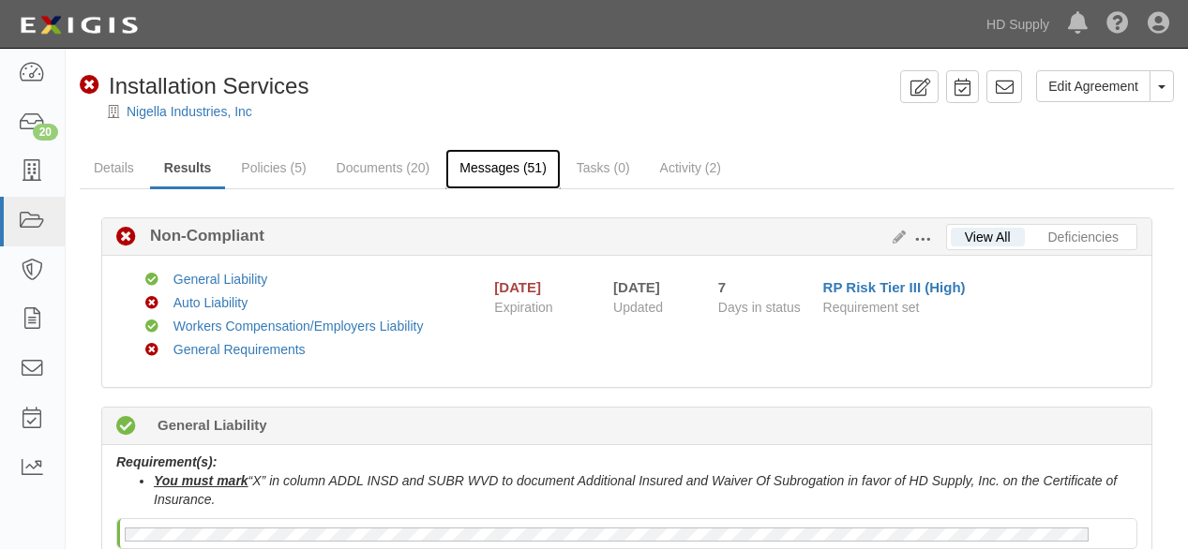
click at [503, 171] on link "Messages (51)" at bounding box center [502, 169] width 115 height 40
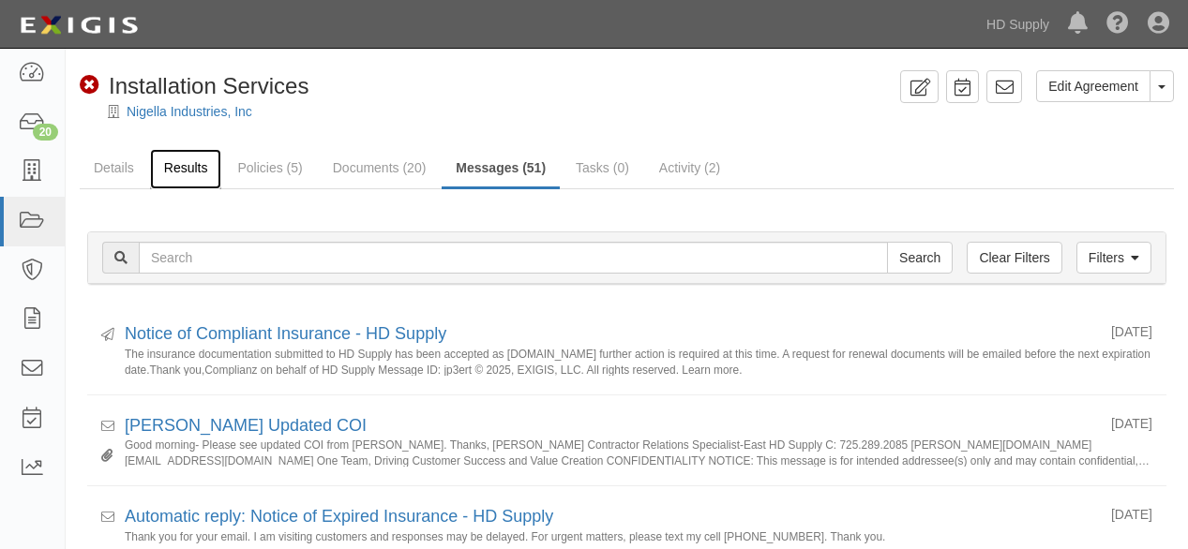
click at [188, 167] on link "Results" at bounding box center [186, 169] width 72 height 40
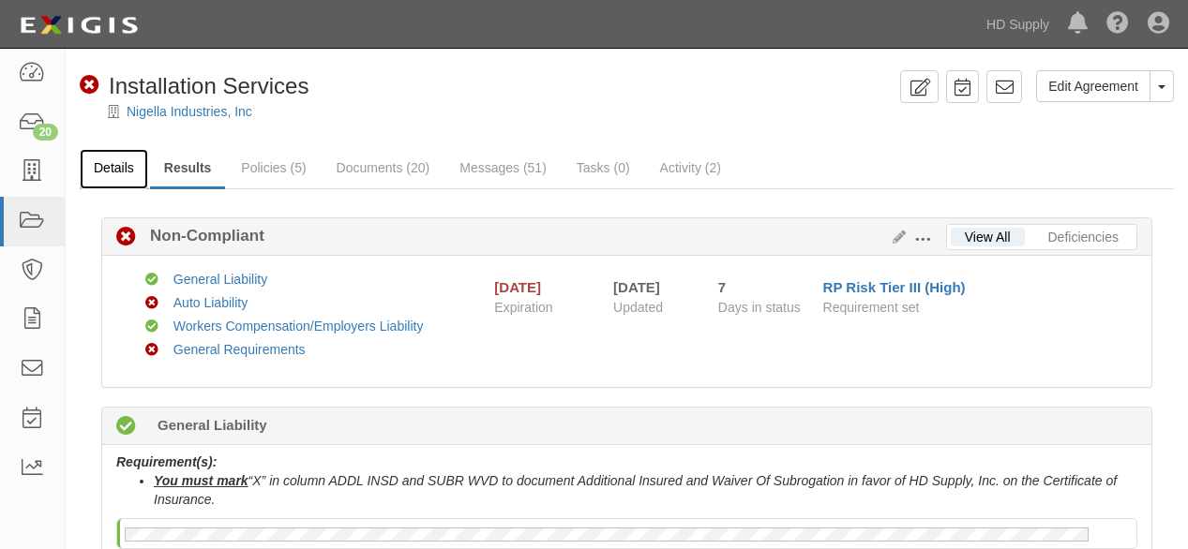
click at [115, 169] on link "Details" at bounding box center [114, 169] width 68 height 40
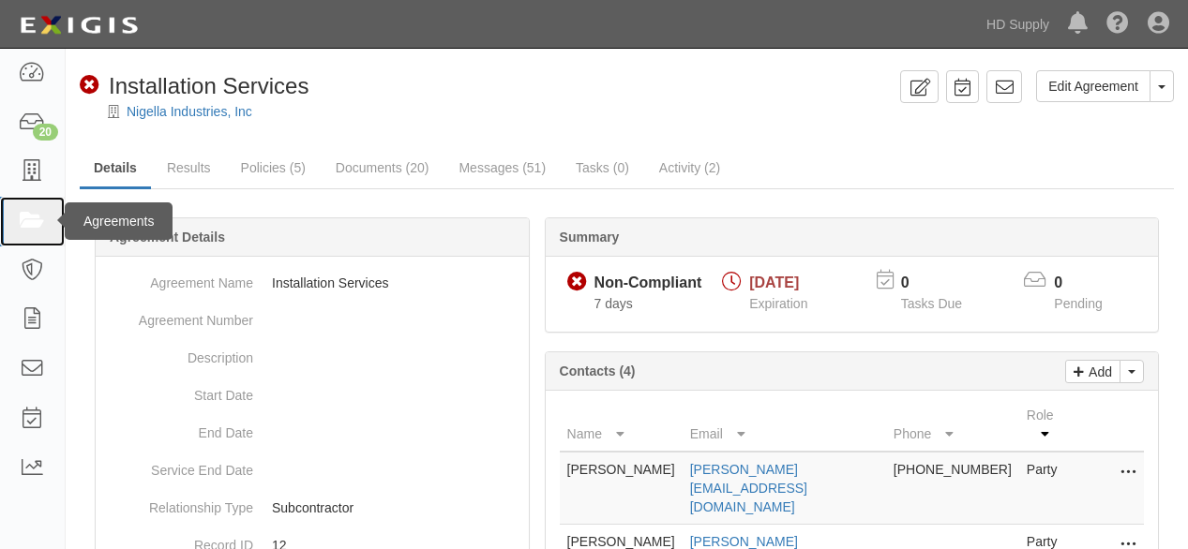
click at [28, 216] on icon at bounding box center [32, 222] width 26 height 22
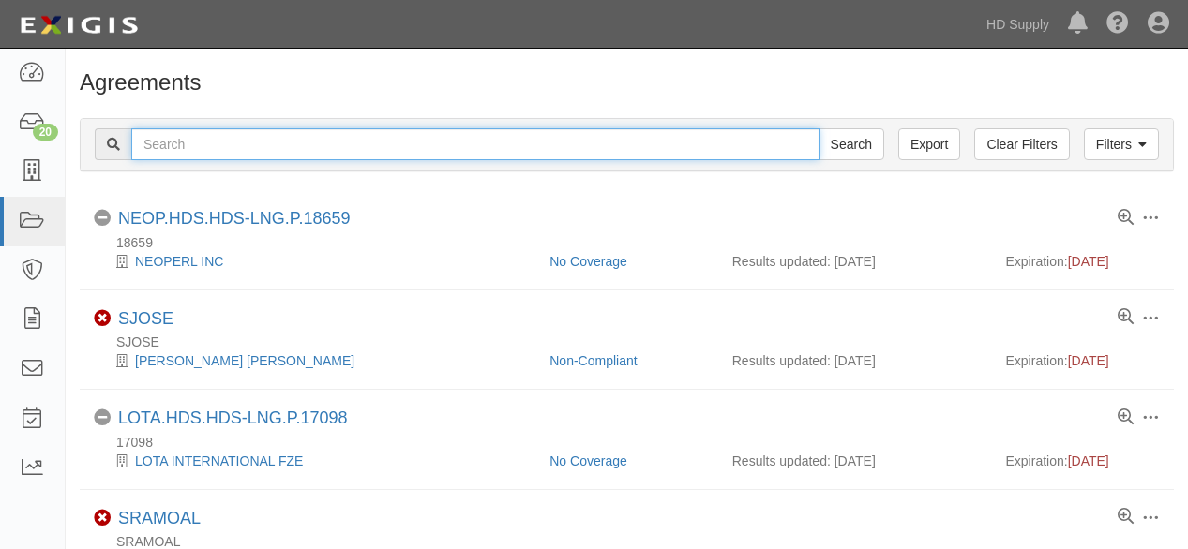
click at [230, 137] on input "text" at bounding box center [475, 144] width 688 height 32
type input "[PERSON_NAME] contr"
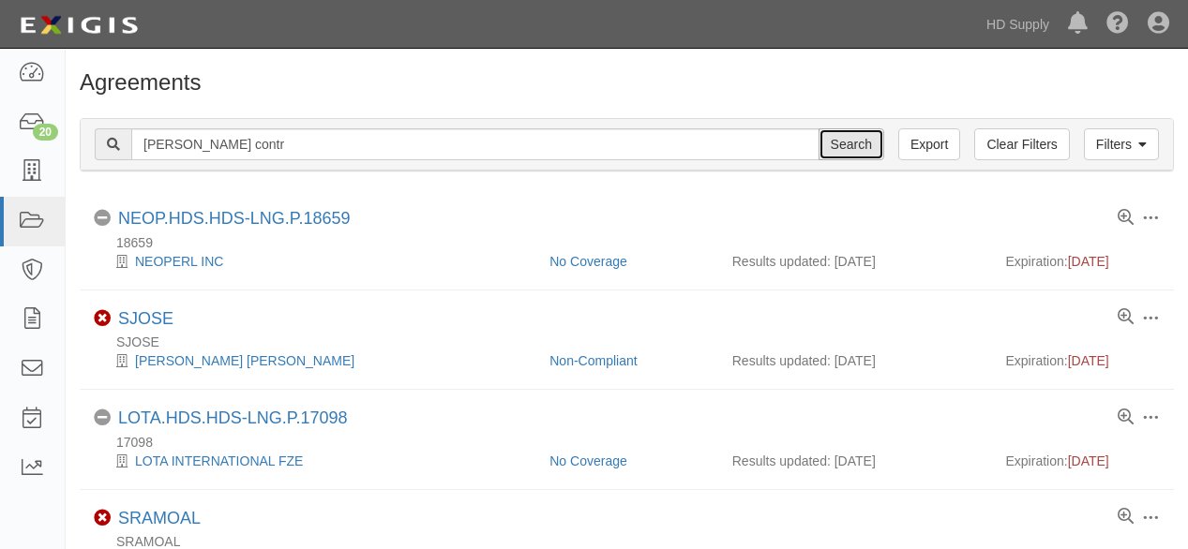
click at [838, 147] on input "Search" at bounding box center [852, 144] width 66 height 32
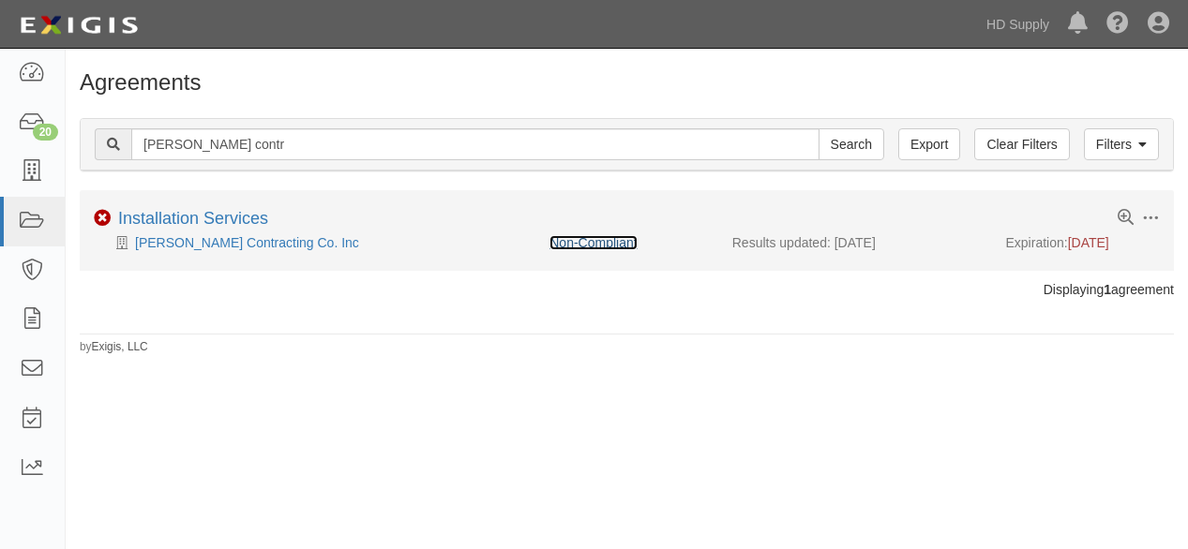
click at [592, 240] on link "Non-Compliant" at bounding box center [592, 242] width 87 height 15
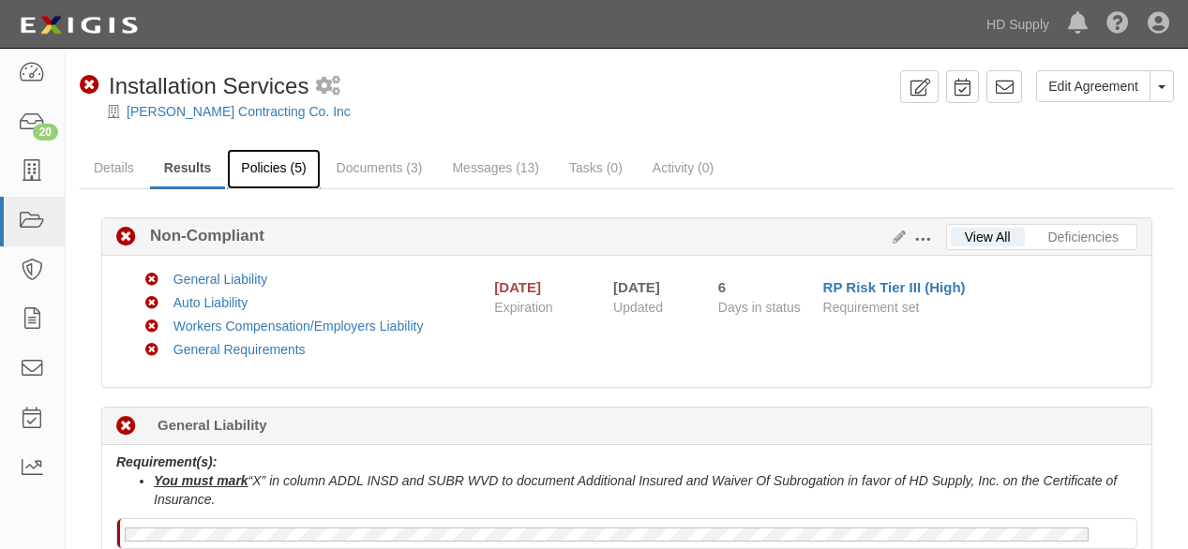
click at [269, 172] on link "Policies (5)" at bounding box center [273, 169] width 93 height 40
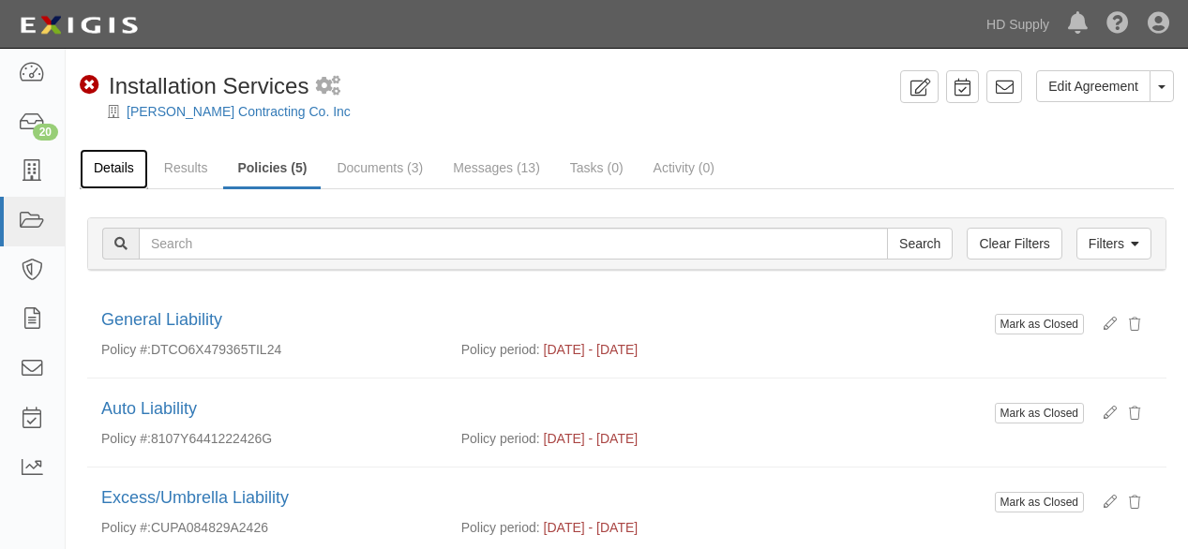
click at [112, 169] on link "Details" at bounding box center [114, 169] width 68 height 40
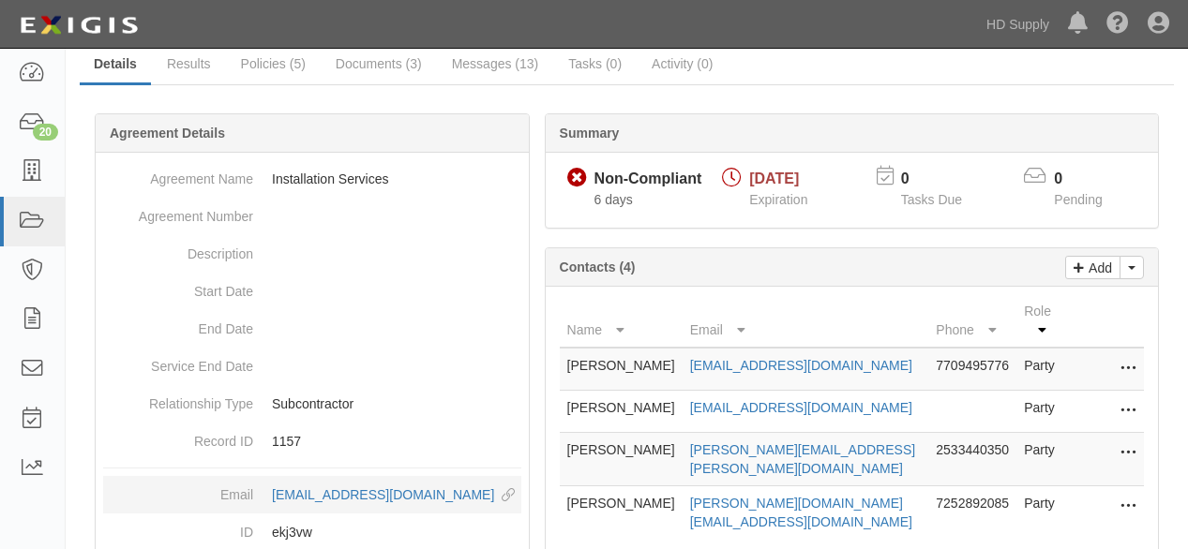
scroll to position [271, 0]
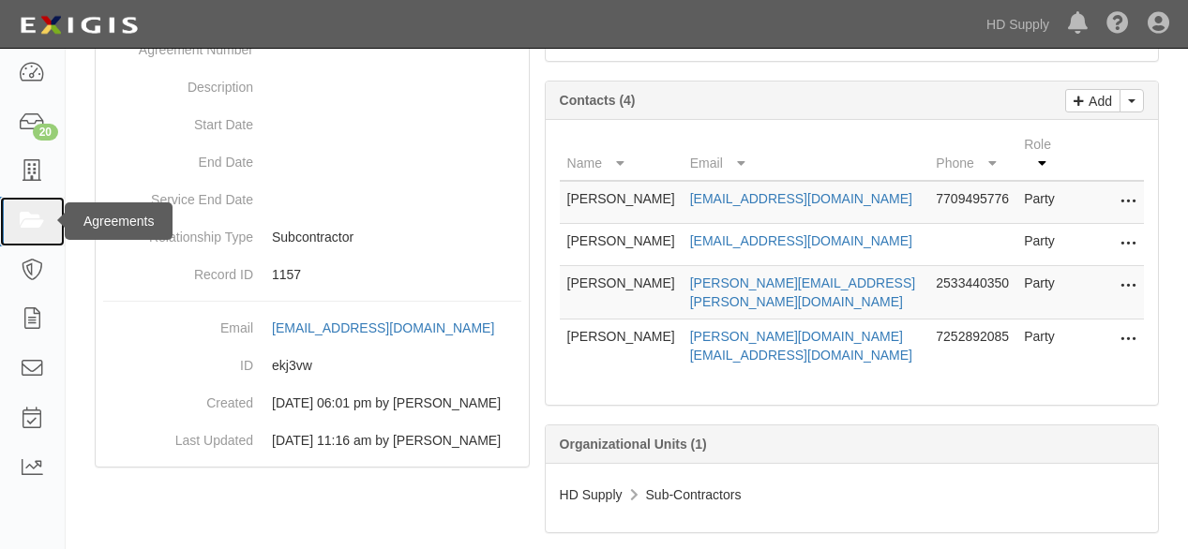
click at [34, 218] on icon at bounding box center [32, 222] width 26 height 22
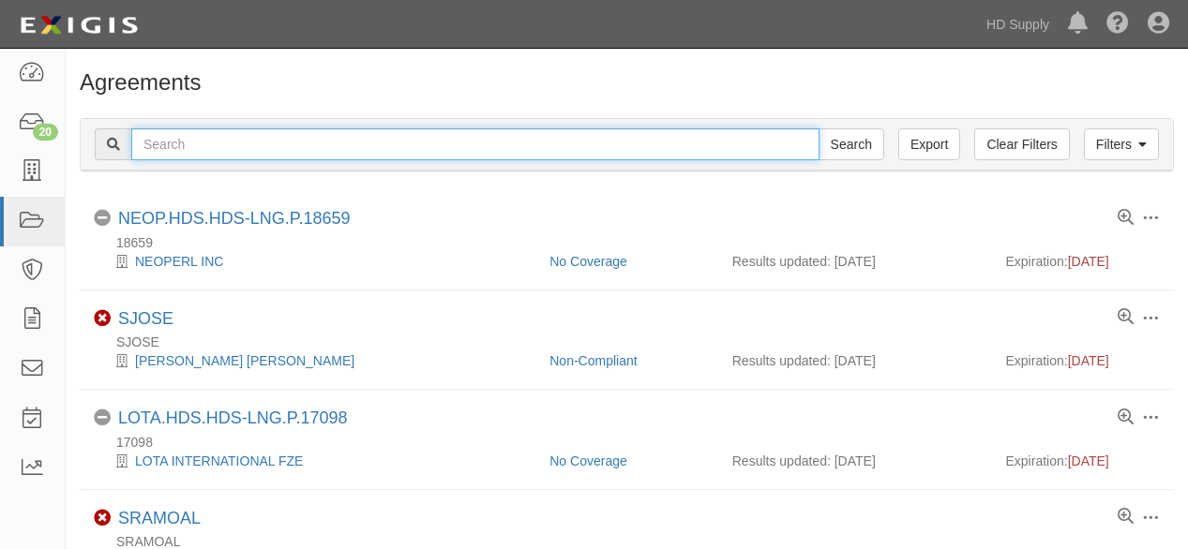
click at [205, 151] on input "text" at bounding box center [475, 144] width 688 height 32
type input "aalanco"
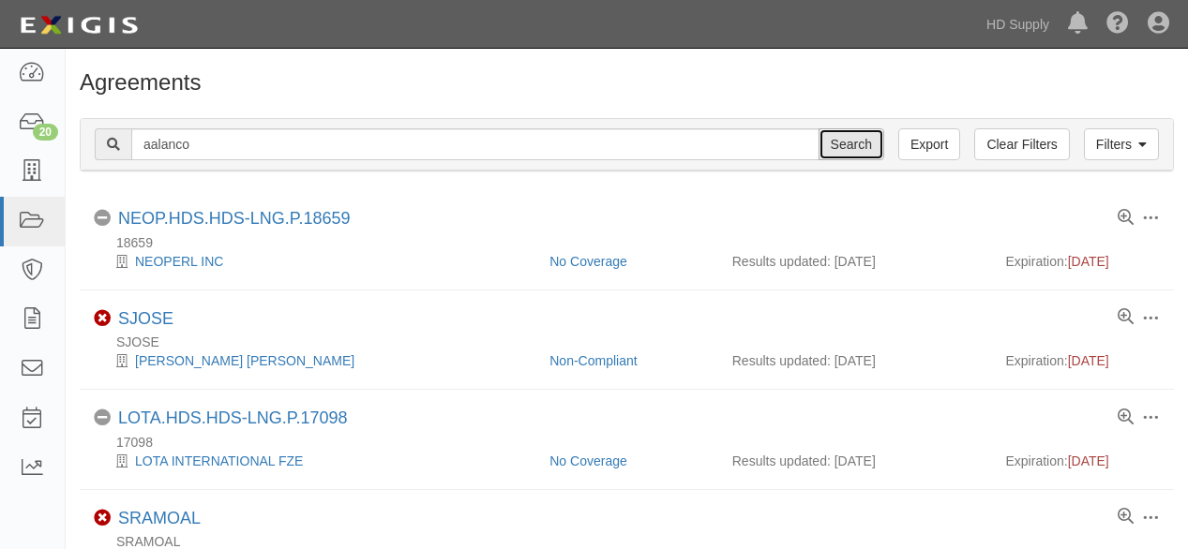
click at [841, 143] on input "Search" at bounding box center [852, 144] width 66 height 32
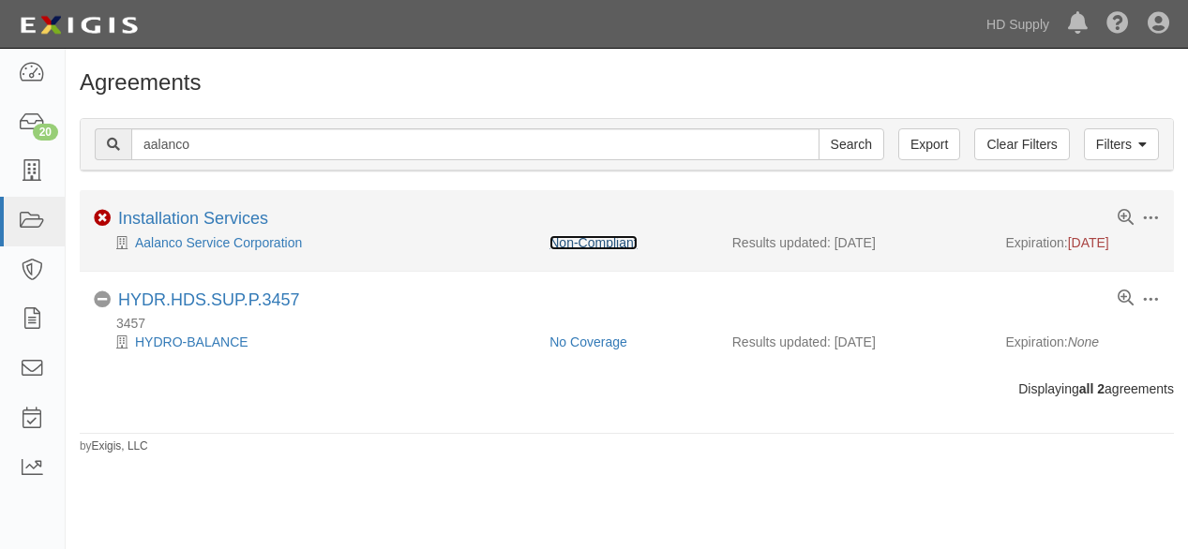
click at [608, 238] on link "Non-Compliant" at bounding box center [592, 242] width 87 height 15
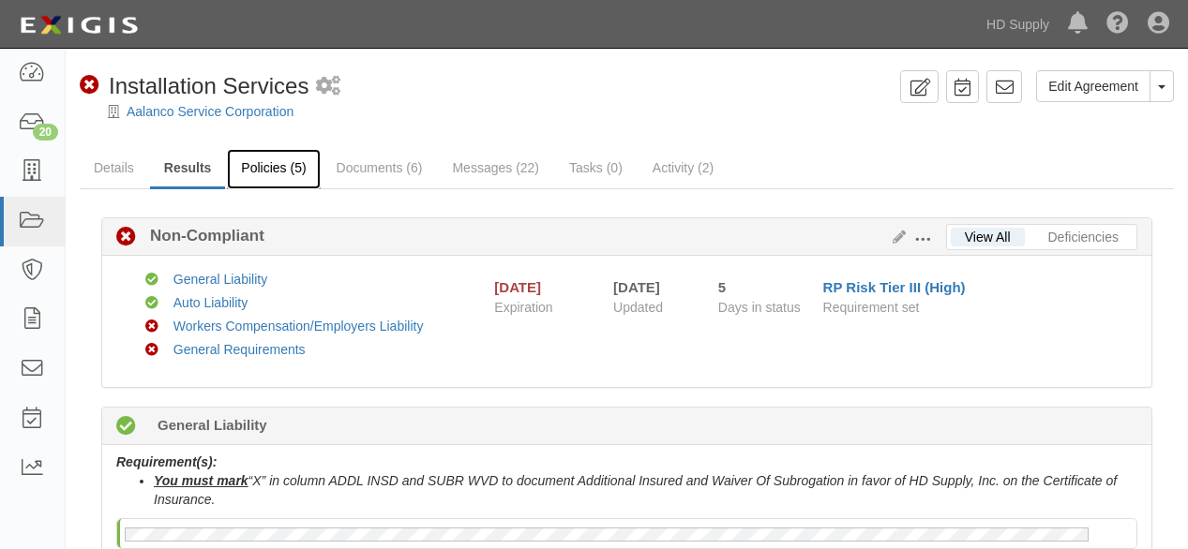
click at [276, 169] on link "Policies (5)" at bounding box center [273, 169] width 93 height 40
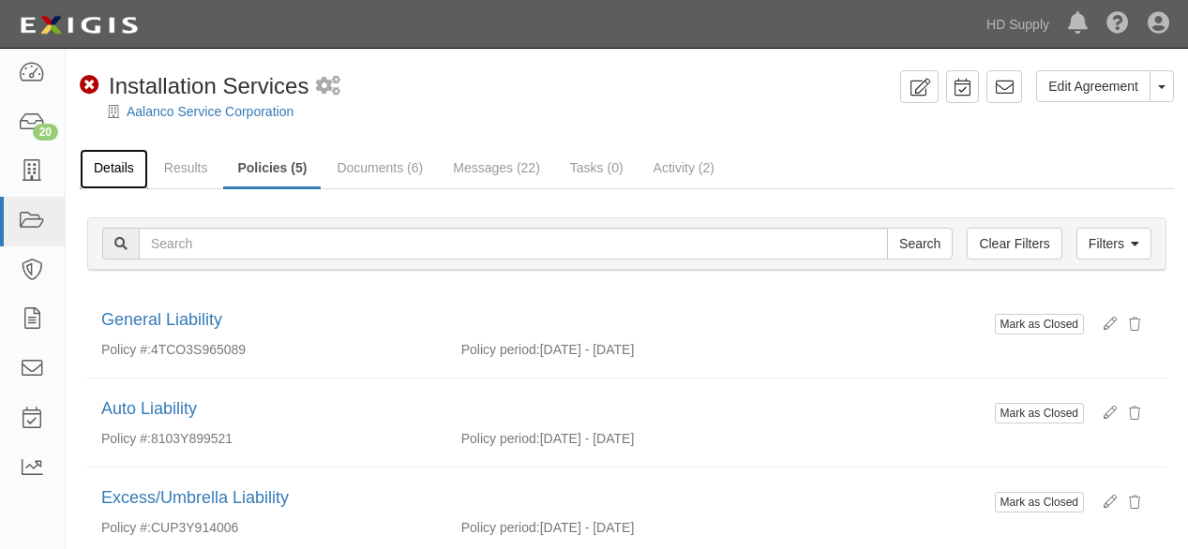
click at [118, 170] on link "Details" at bounding box center [114, 169] width 68 height 40
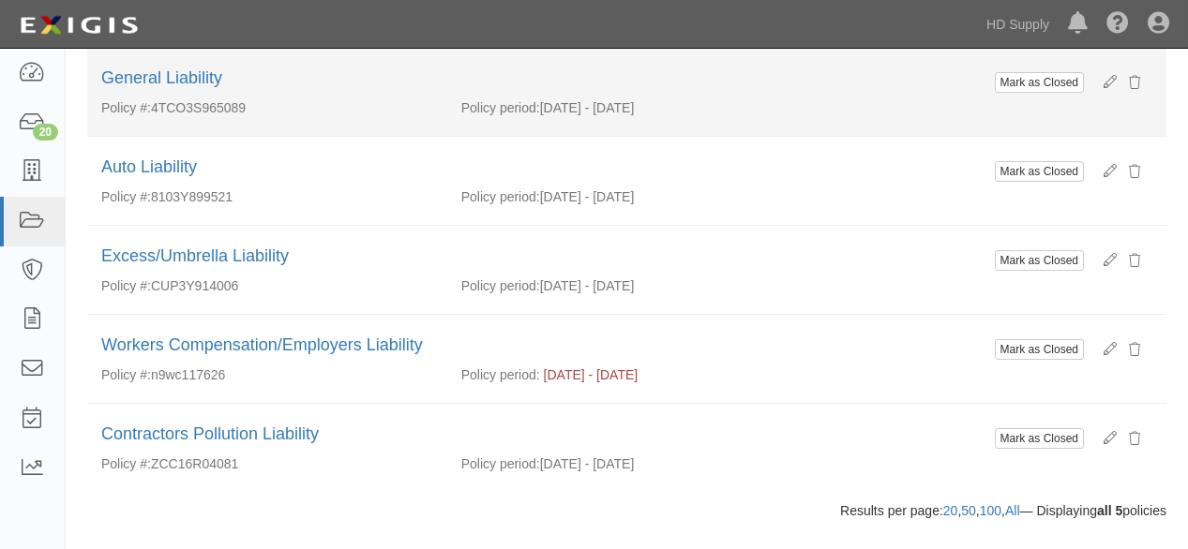
scroll to position [278, 0]
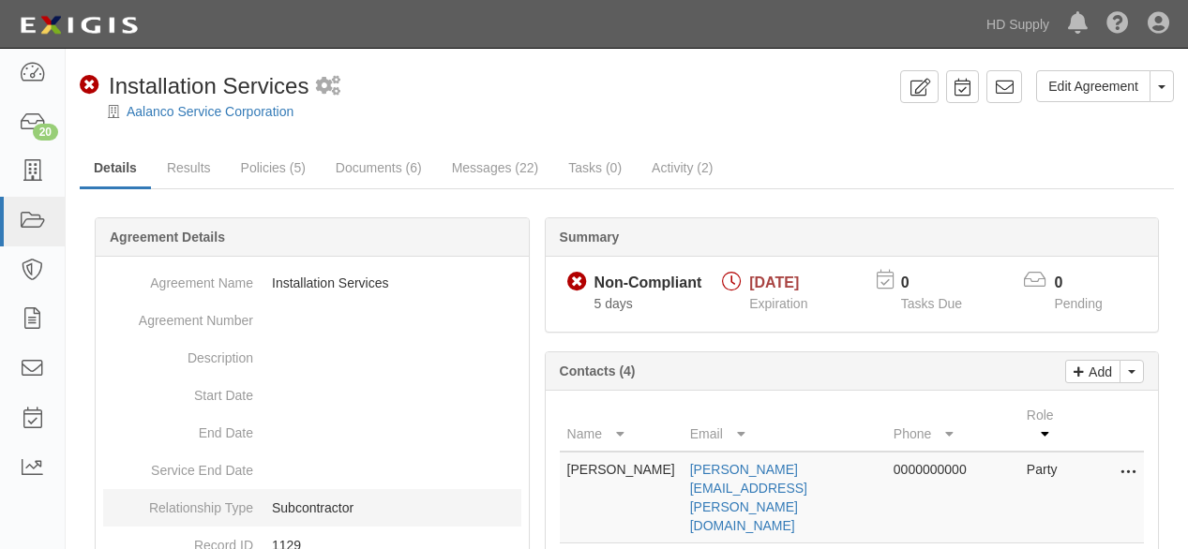
scroll to position [104, 0]
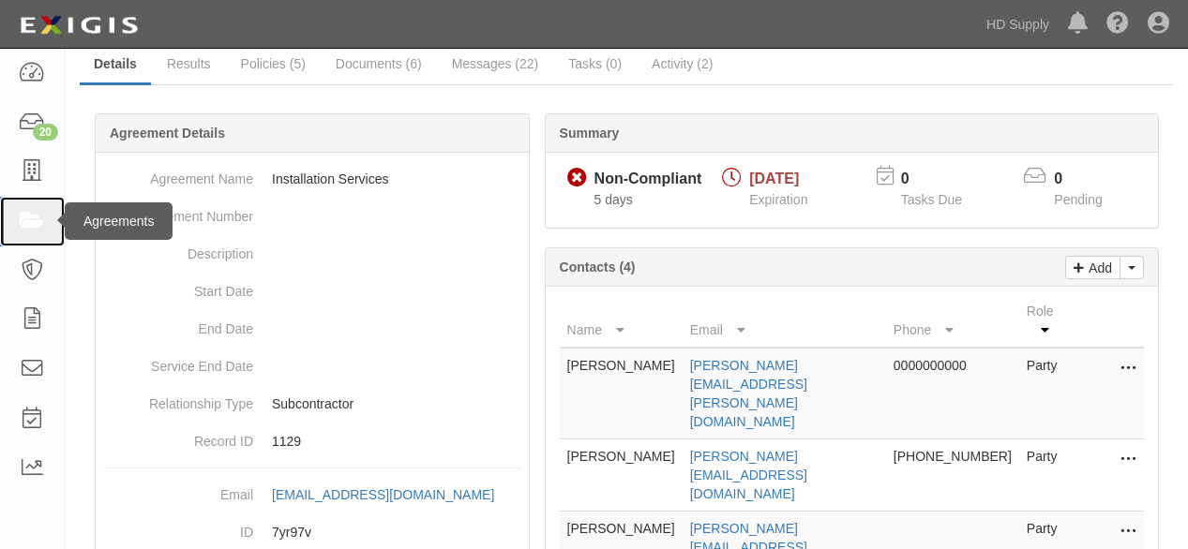
click at [42, 224] on icon at bounding box center [32, 222] width 26 height 22
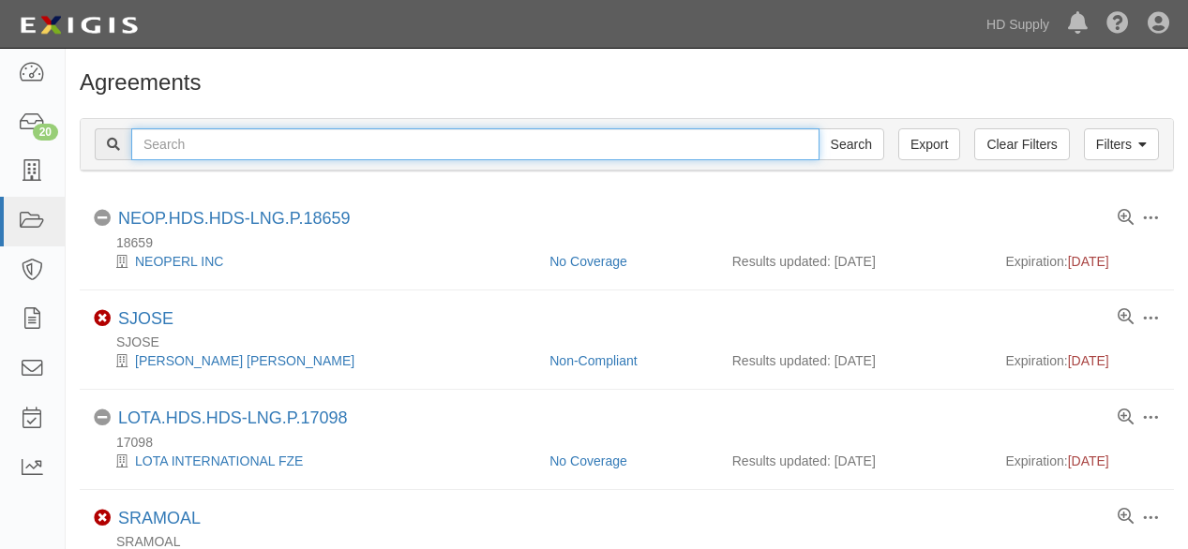
click at [200, 143] on input "text" at bounding box center [475, 144] width 688 height 32
type input "puro clean"
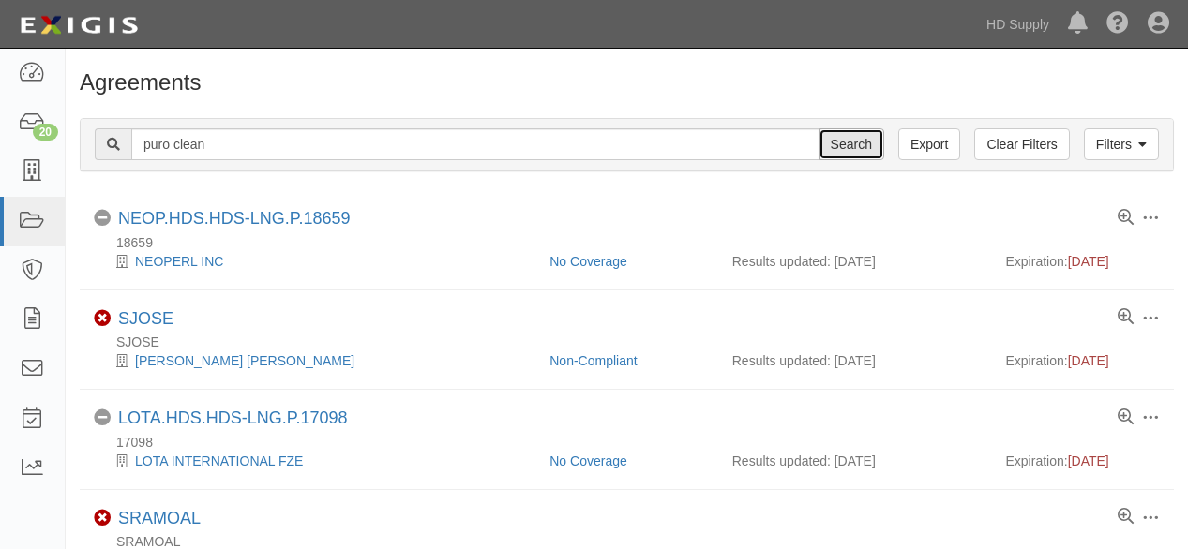
click at [843, 144] on input "Search" at bounding box center [852, 144] width 66 height 32
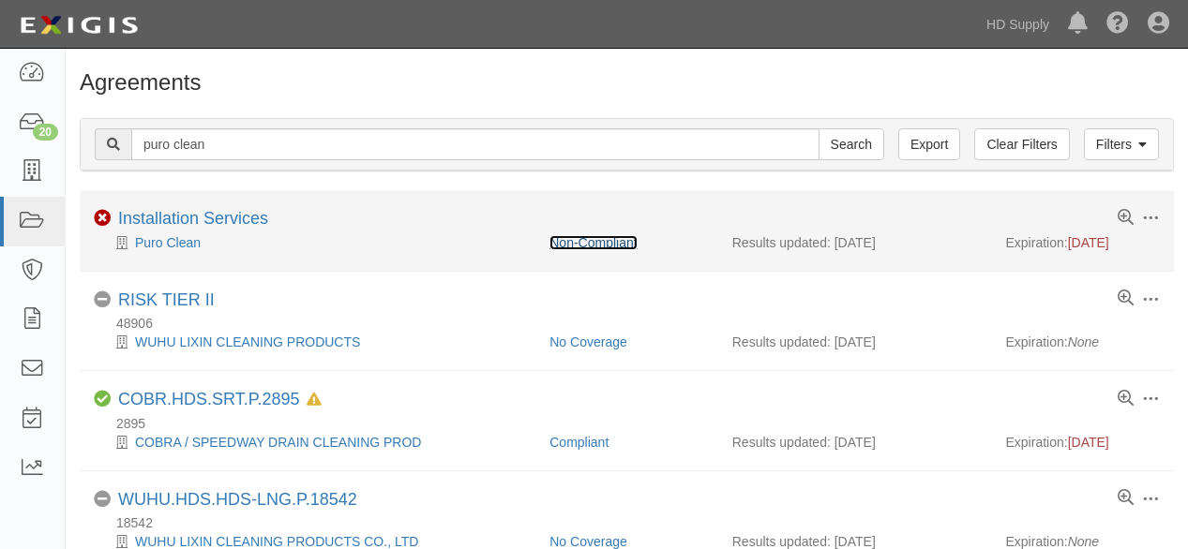
click at [626, 240] on link "Non-Compliant" at bounding box center [592, 242] width 87 height 15
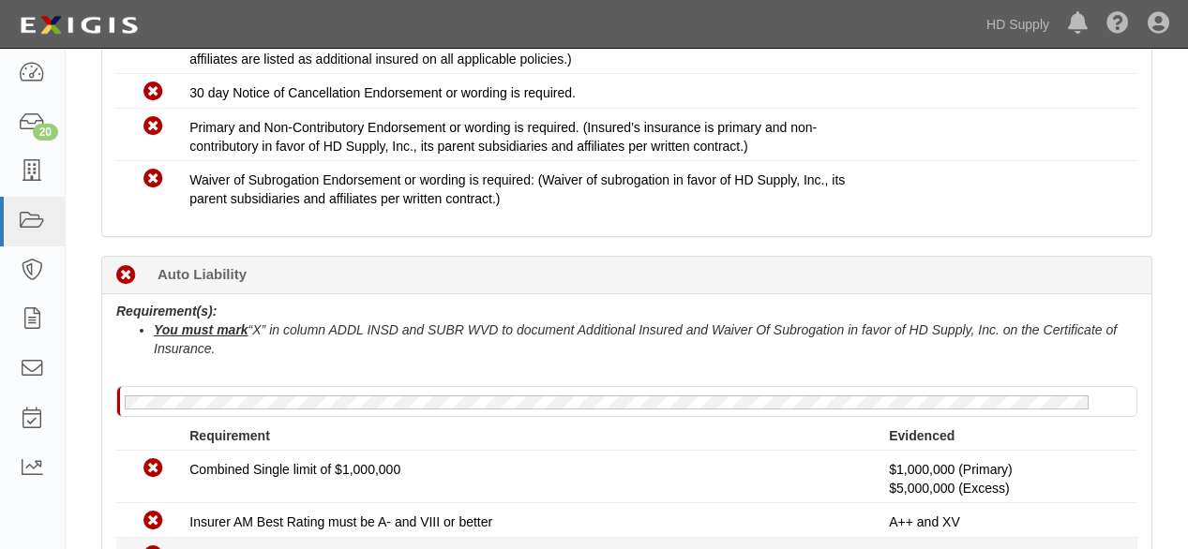
scroll to position [578, 0]
